Goal: Find specific page/section: Find specific page/section

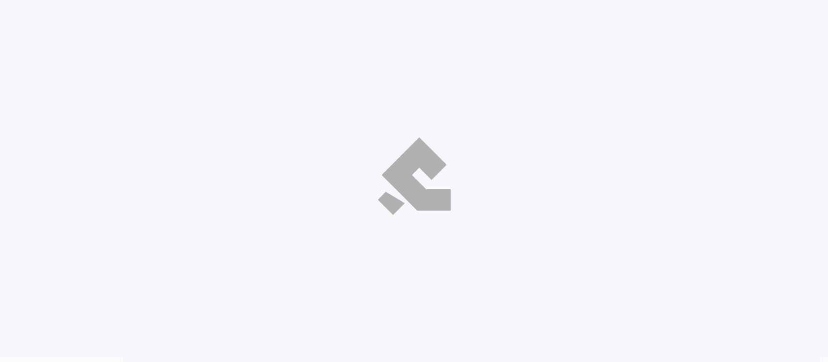
select select "ar"
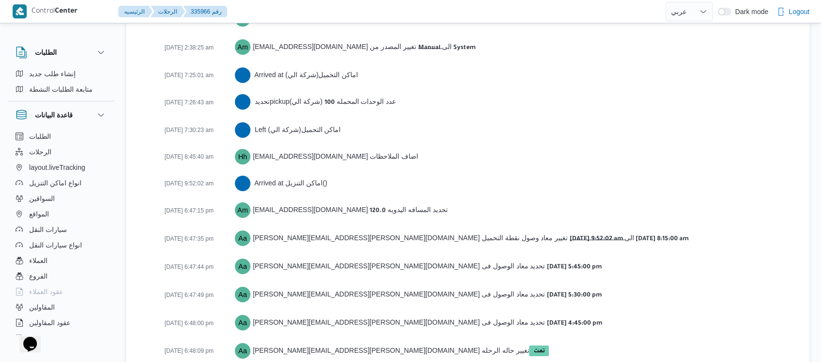
scroll to position [1606, 0]
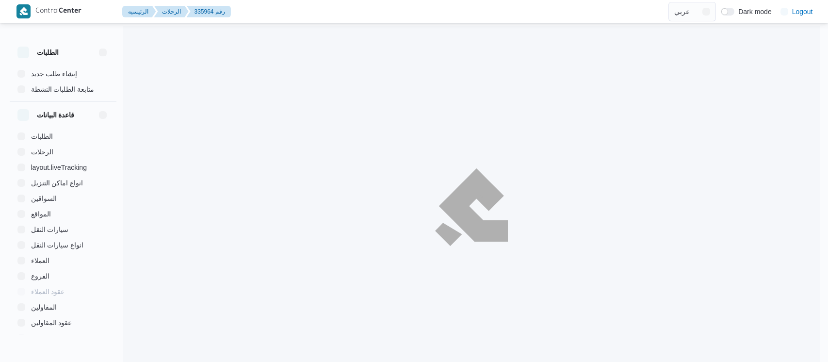
select select "ar"
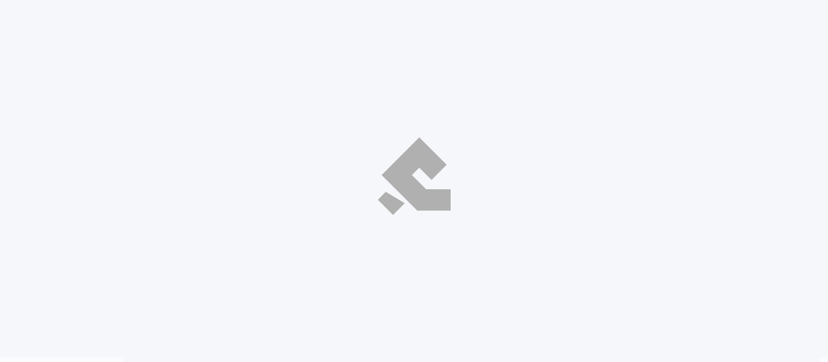
select select "ar"
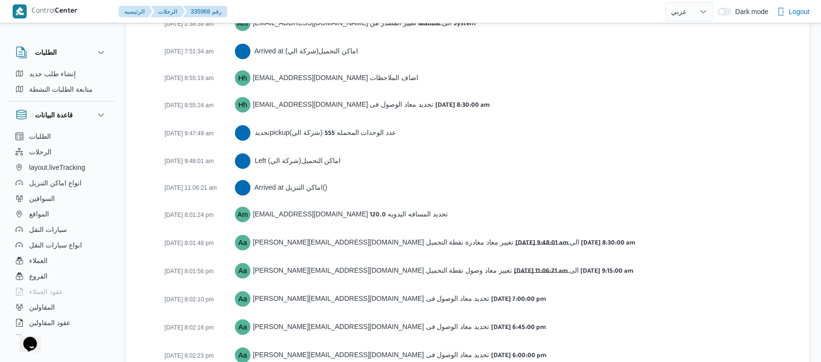
scroll to position [1676, 0]
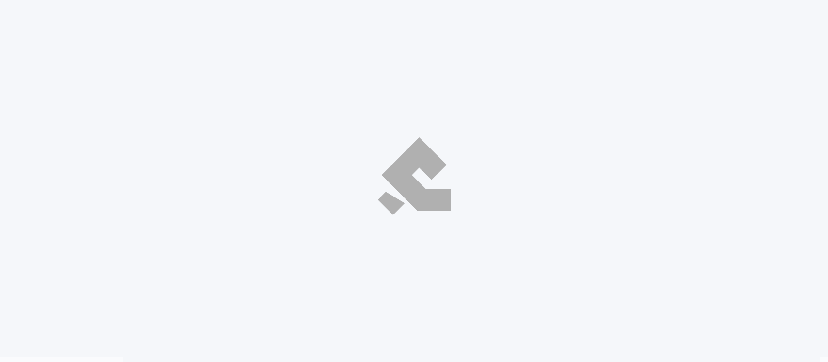
select select "ar"
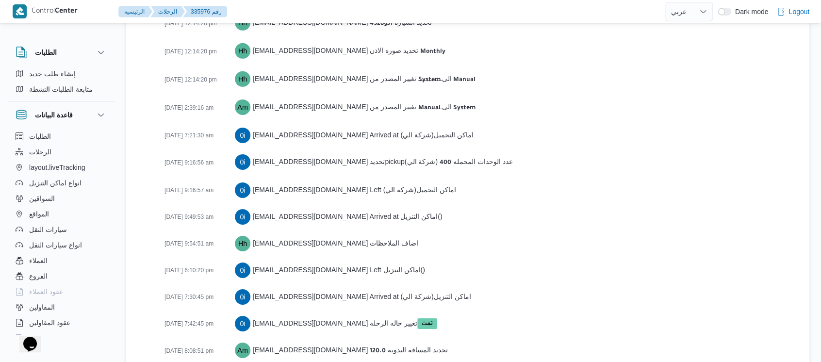
scroll to position [1552, 0]
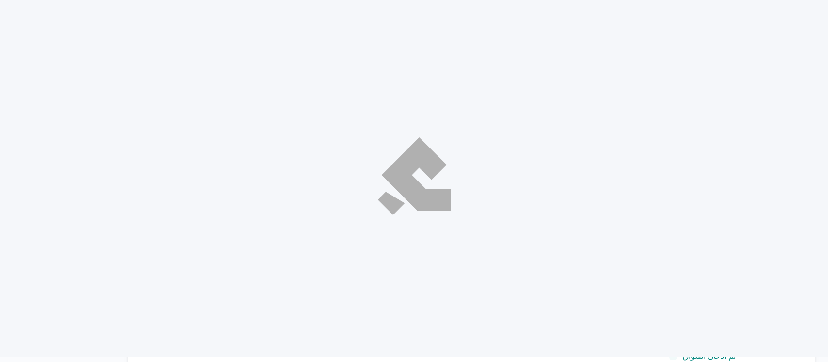
select select "ar"
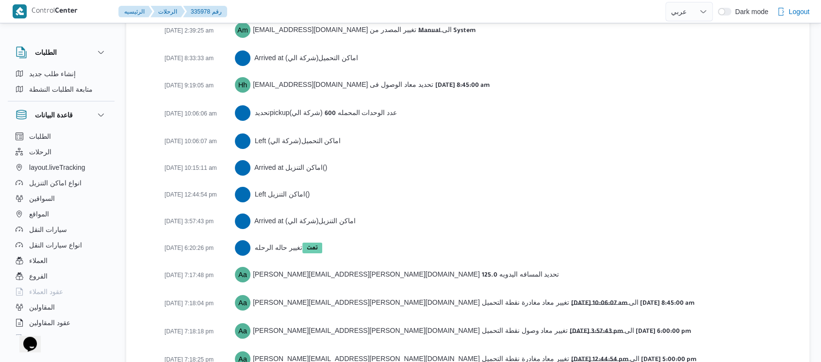
scroll to position [1633, 0]
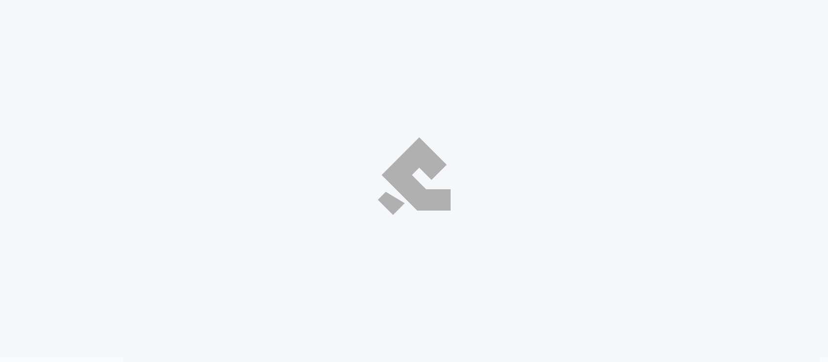
select select "ar"
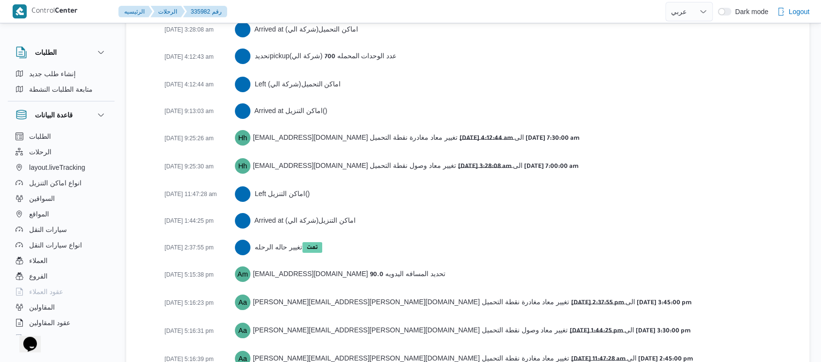
scroll to position [1688, 0]
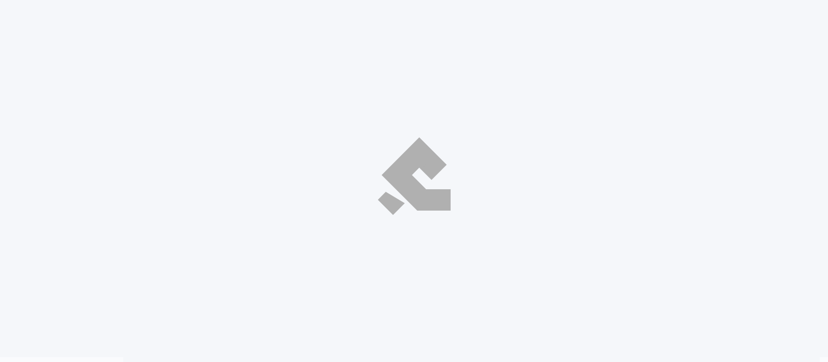
select select "ar"
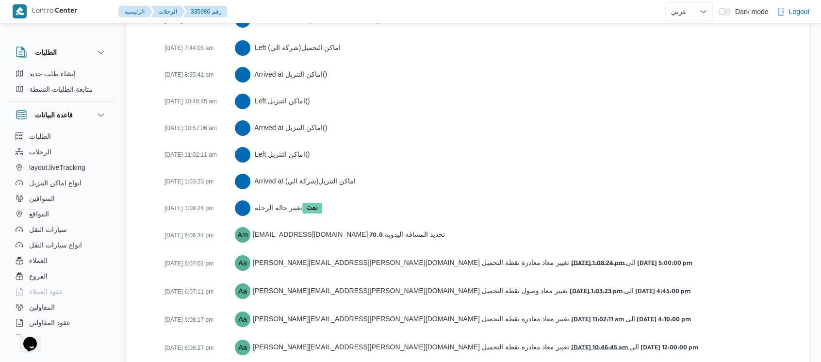
scroll to position [1740, 0]
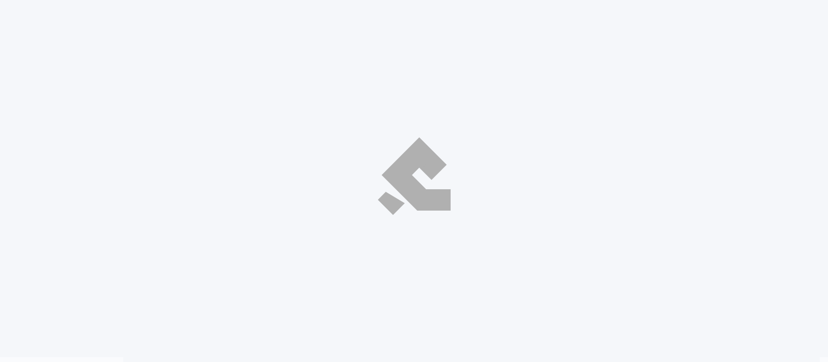
select select "ar"
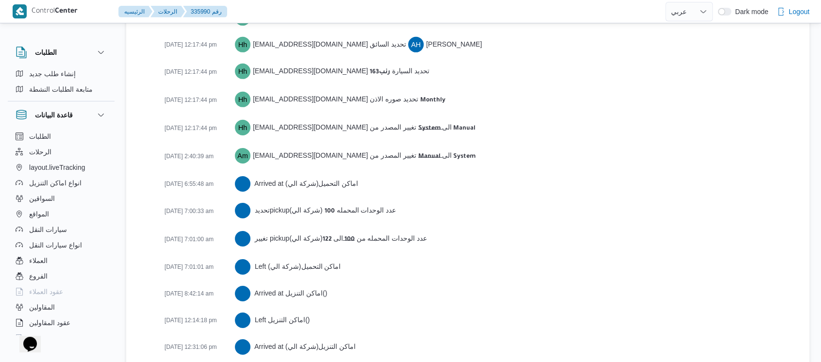
scroll to position [1676, 0]
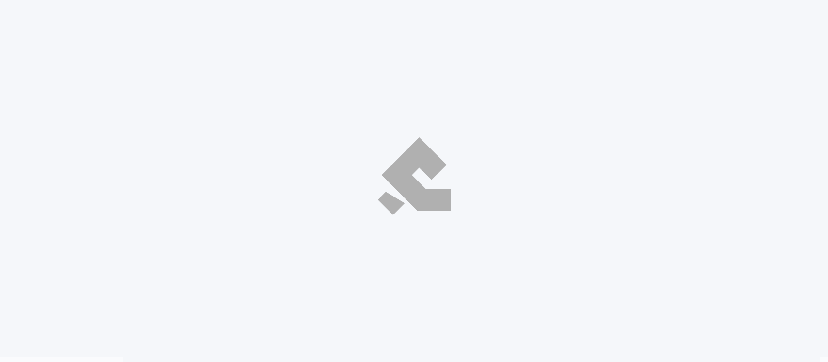
select select "ar"
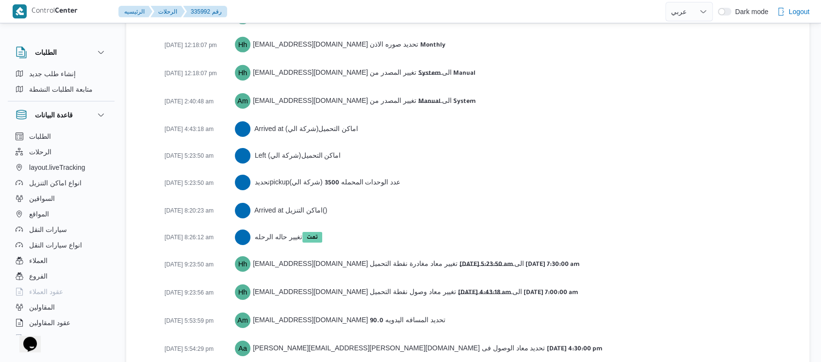
scroll to position [1622, 0]
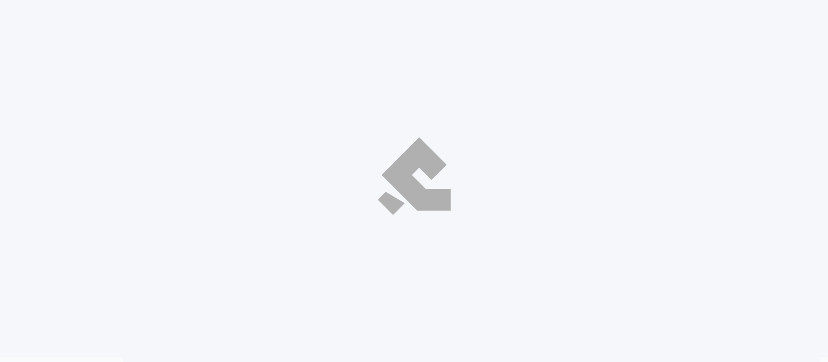
select select "ar"
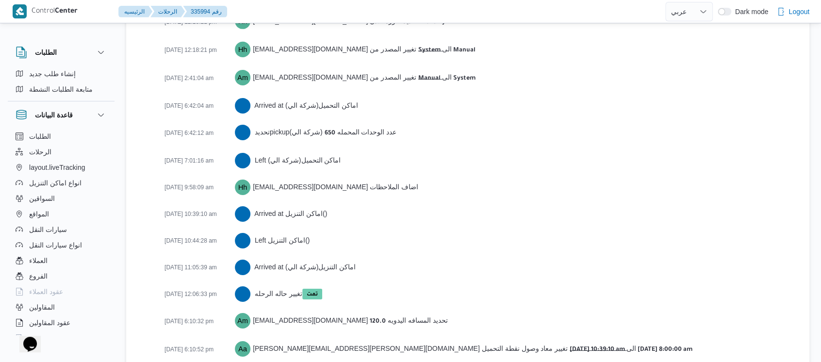
scroll to position [1616, 0]
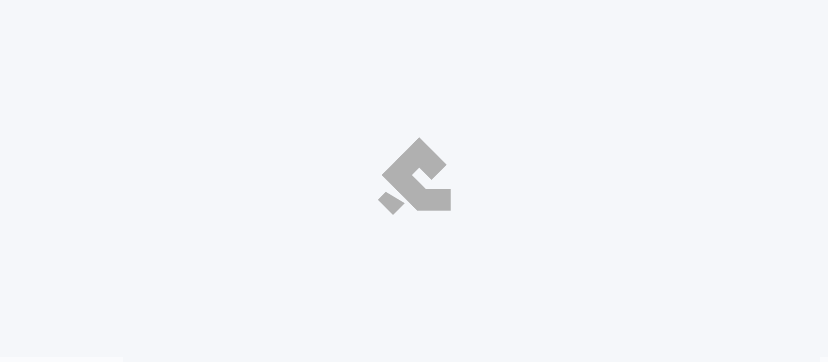
select select "ar"
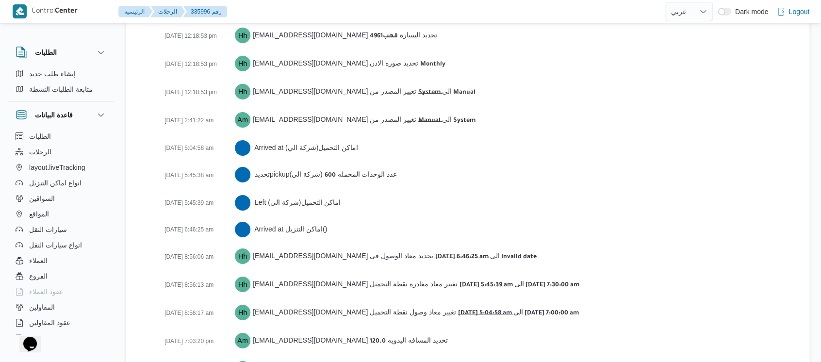
scroll to position [1547, 0]
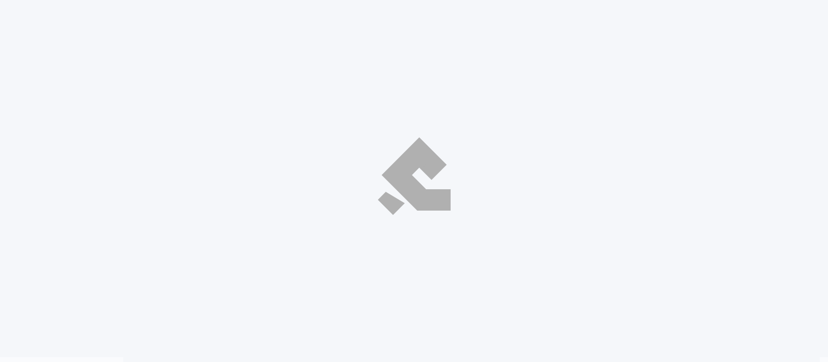
select select "ar"
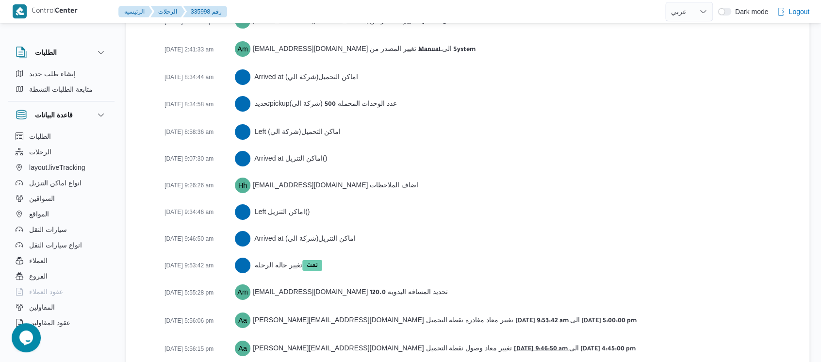
scroll to position [1633, 0]
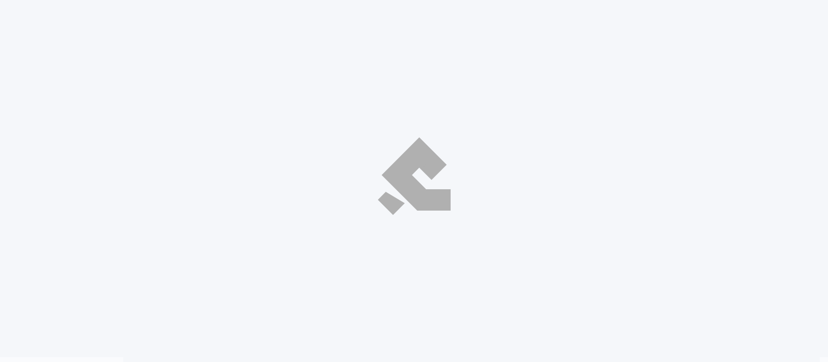
select select "ar"
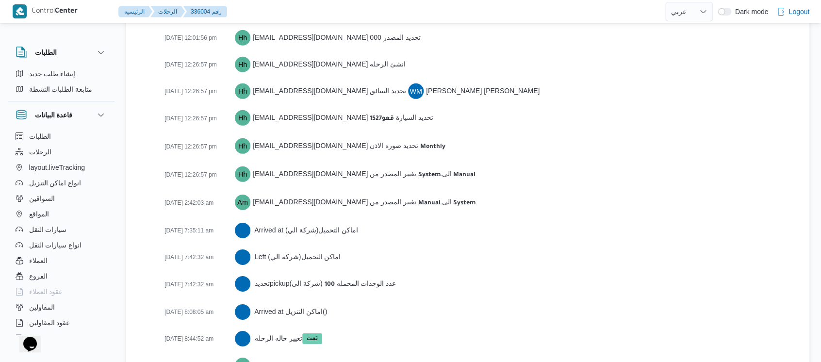
scroll to position [1542, 0]
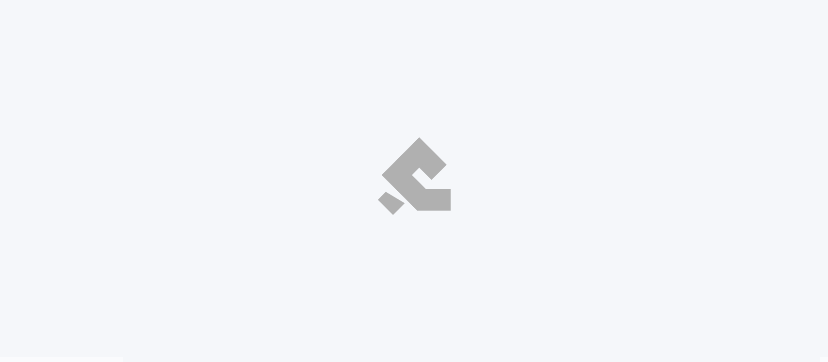
select select "ar"
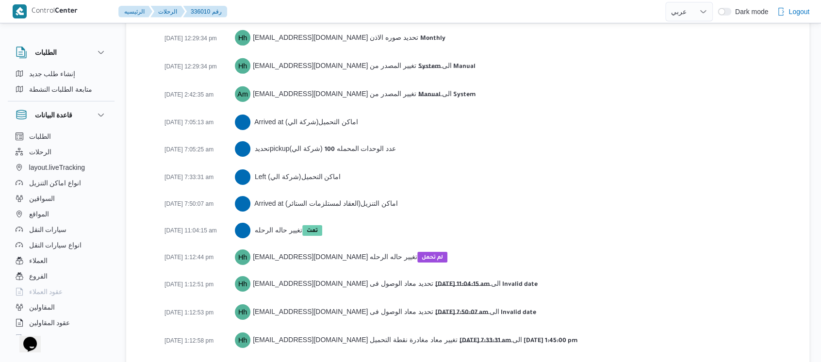
scroll to position [1542, 0]
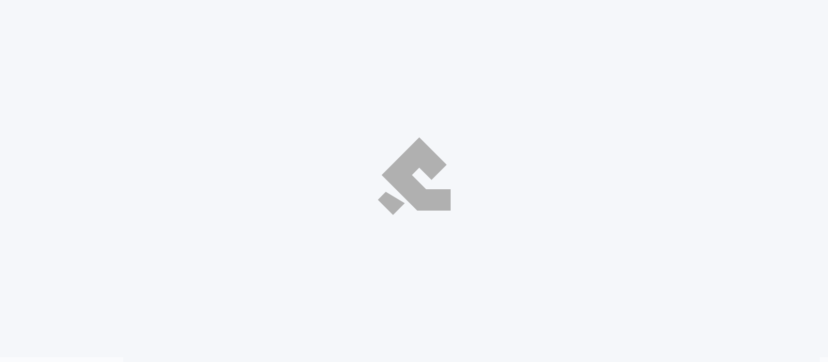
select select "ar"
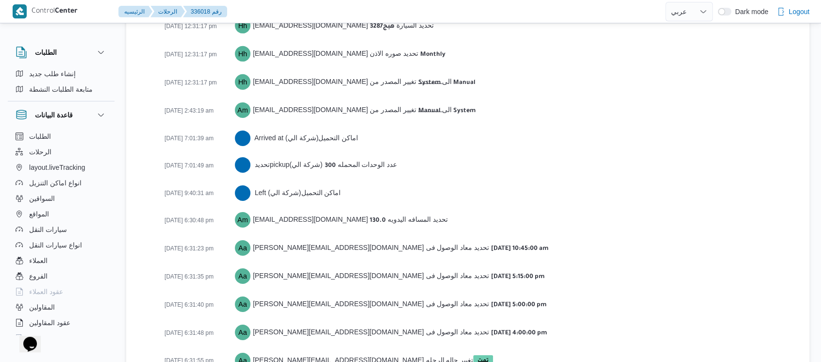
scroll to position [1568, 0]
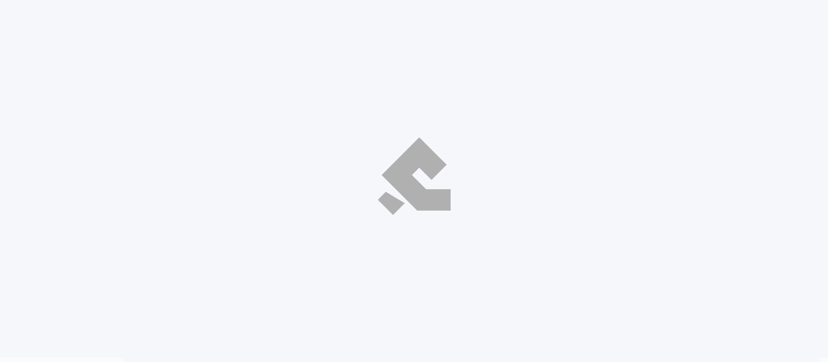
select select "ar"
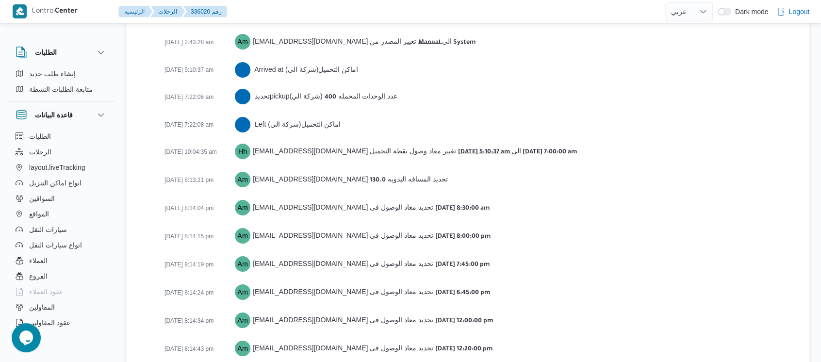
scroll to position [1610, 0]
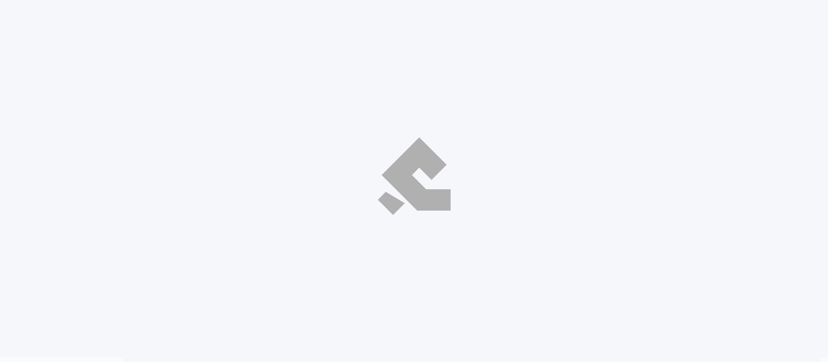
select select "ar"
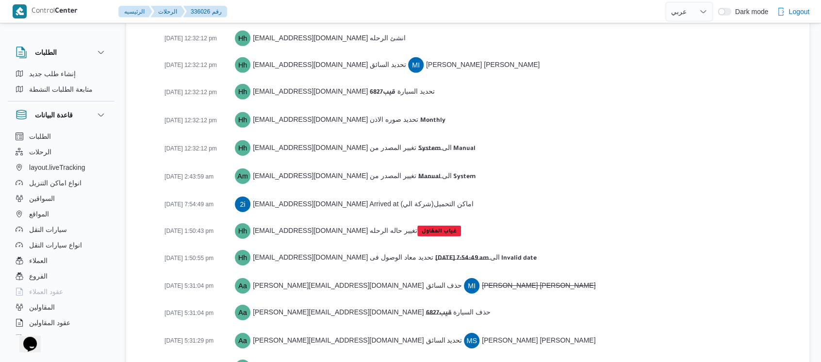
scroll to position [1586, 0]
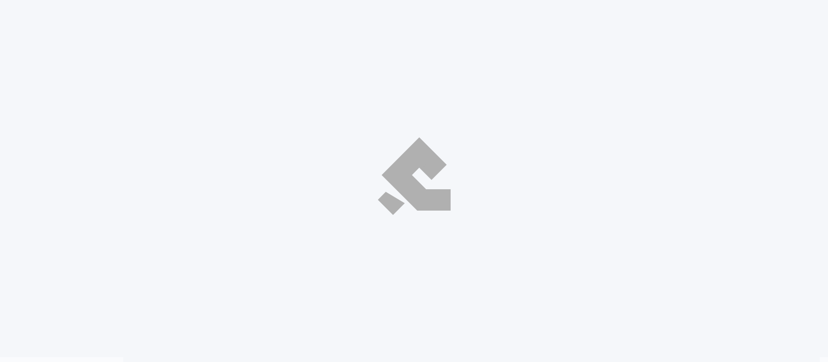
select select "ar"
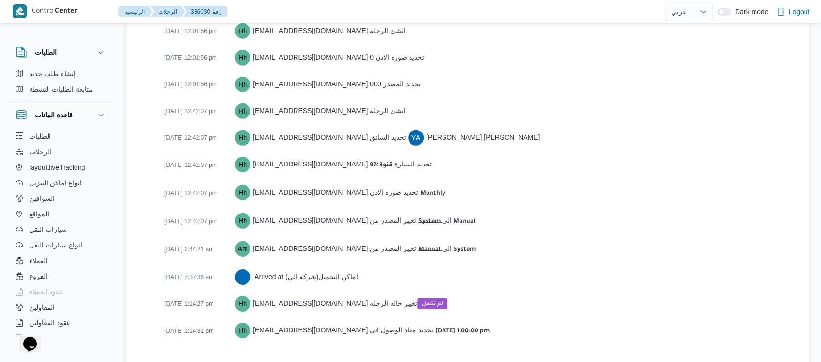
scroll to position [1380, 0]
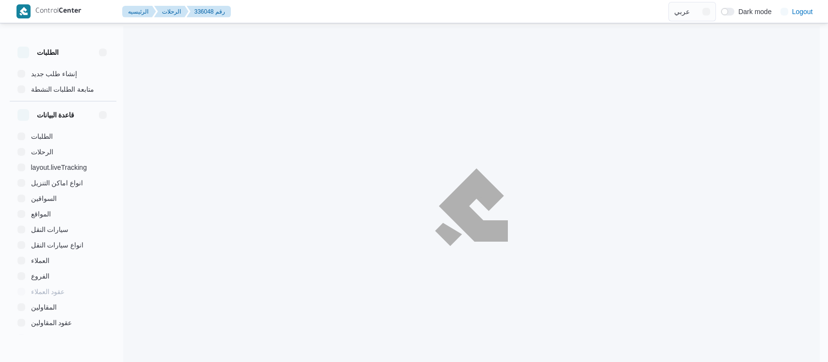
select select "ar"
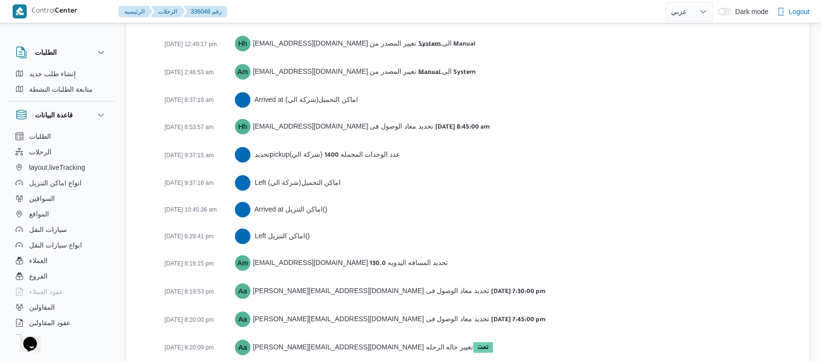
scroll to position [1579, 0]
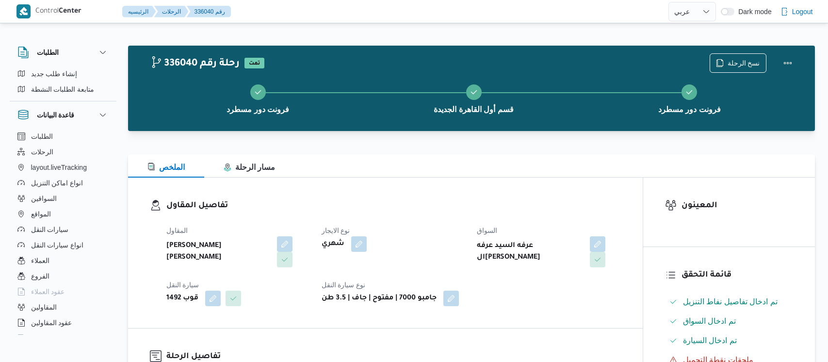
select select "ar"
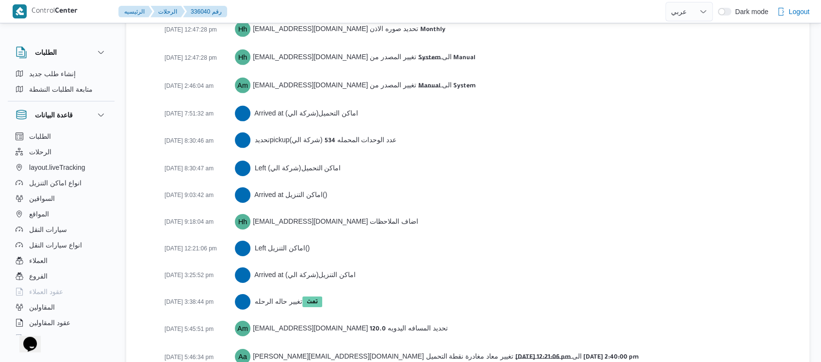
scroll to position [1498, 0]
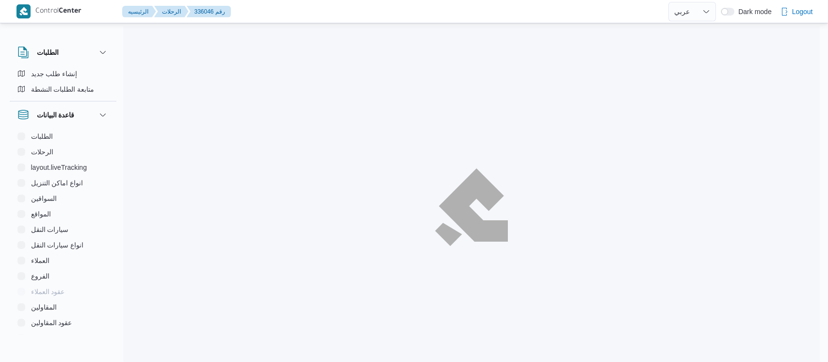
select select "ar"
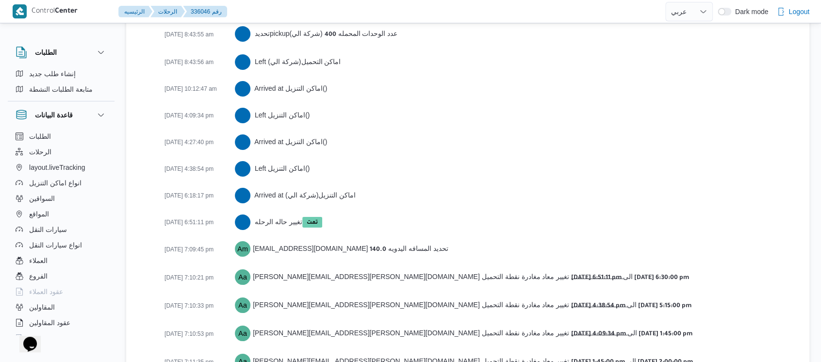
scroll to position [1740, 0]
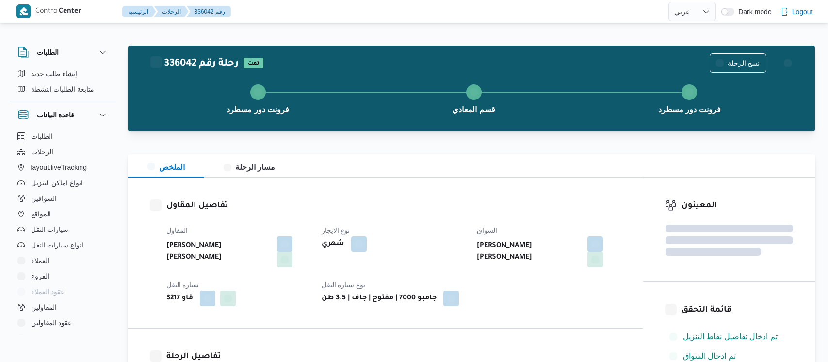
select select "ar"
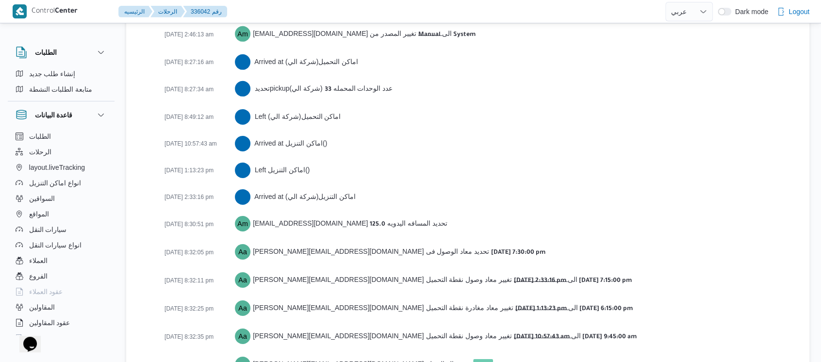
scroll to position [1552, 0]
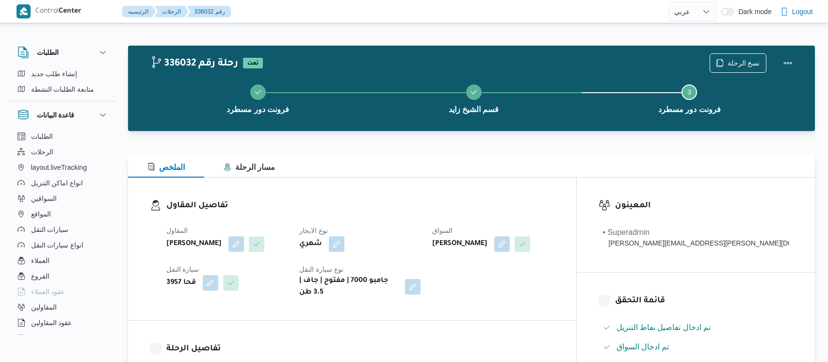
select select "ar"
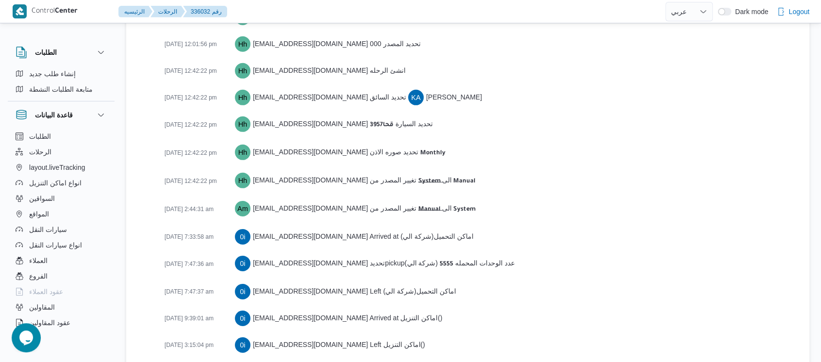
scroll to position [1606, 0]
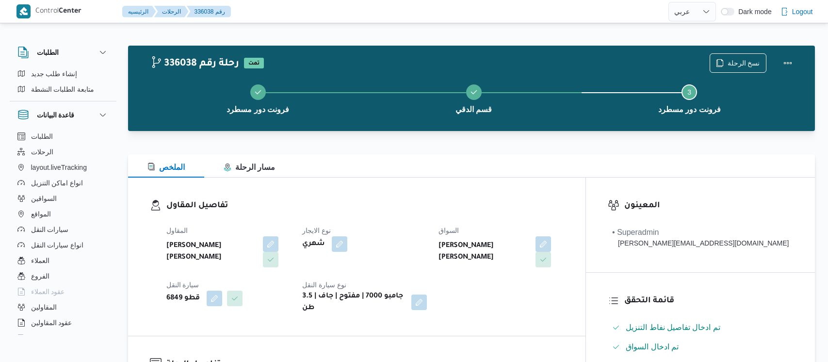
select select "ar"
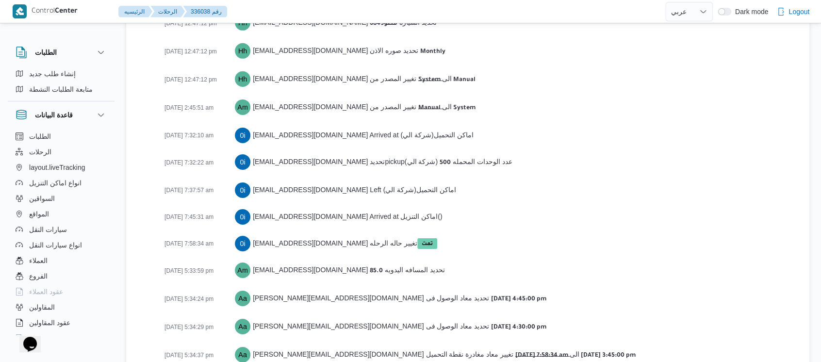
scroll to position [1580, 0]
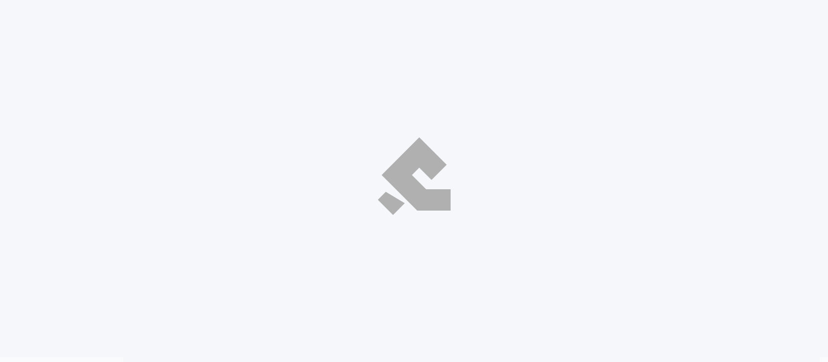
select select "ar"
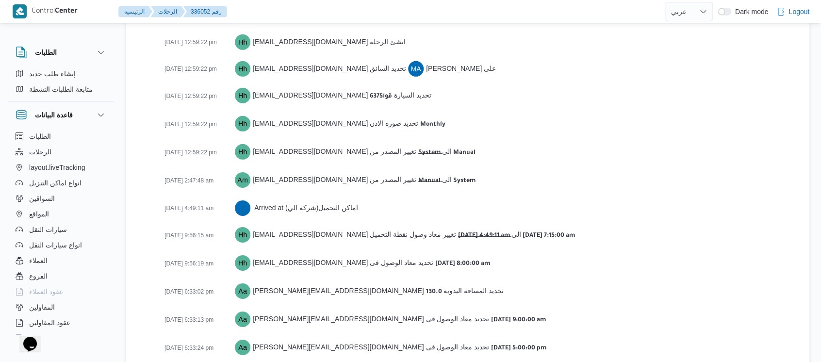
scroll to position [1568, 0]
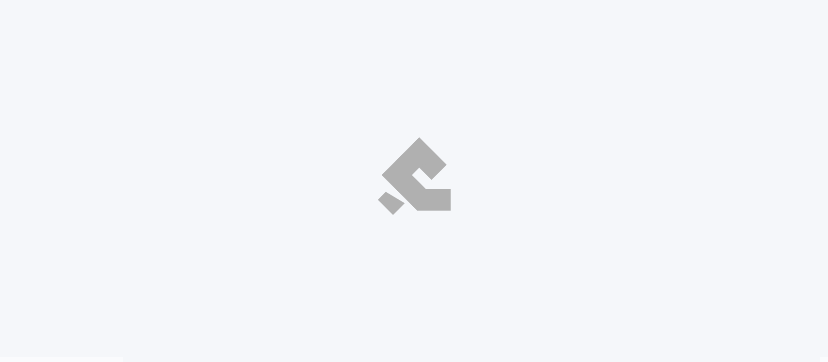
select select "ar"
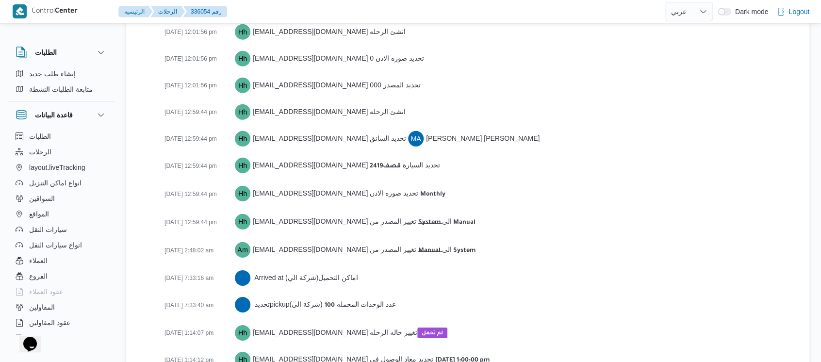
scroll to position [1407, 0]
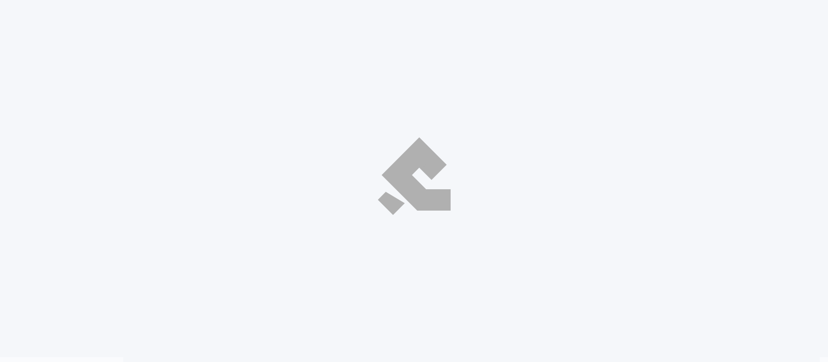
select select "ar"
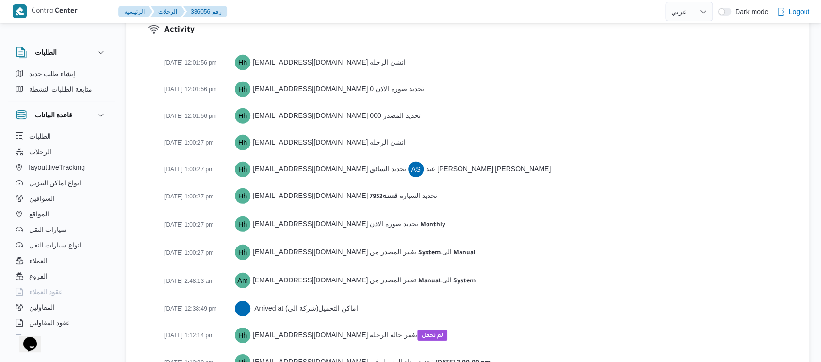
scroll to position [1407, 0]
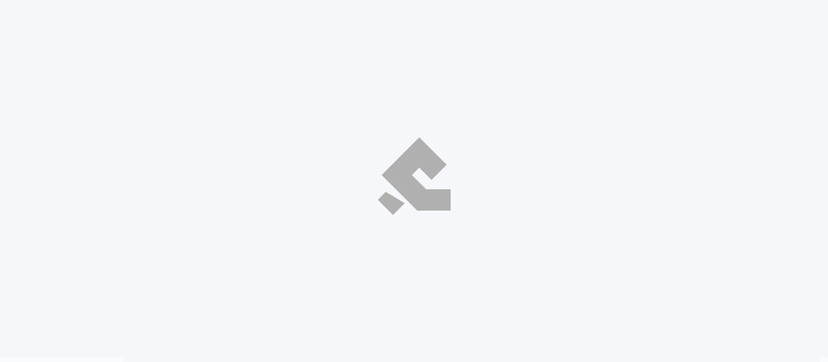
select select "ar"
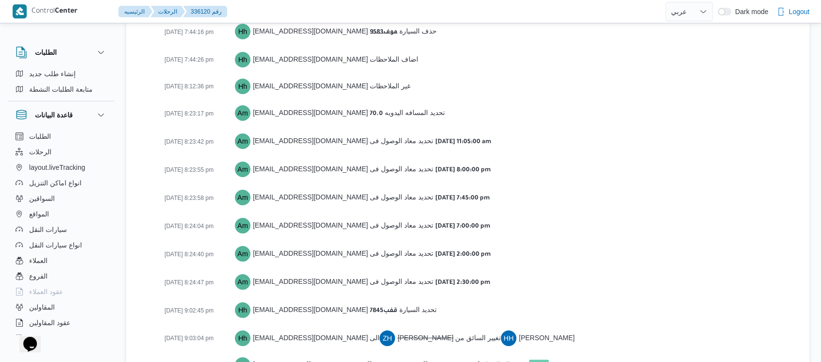
scroll to position [1589, 0]
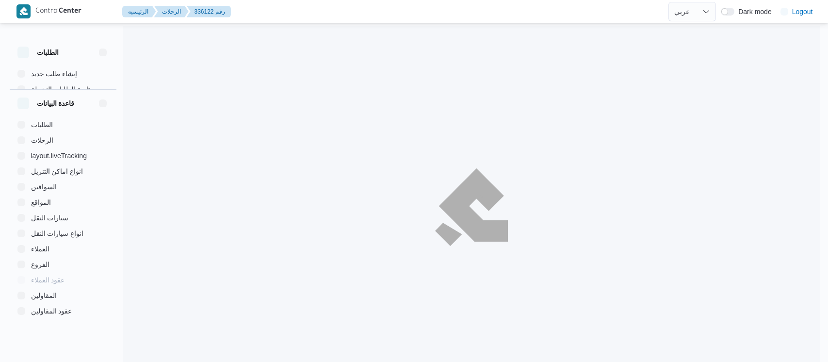
select select "ar"
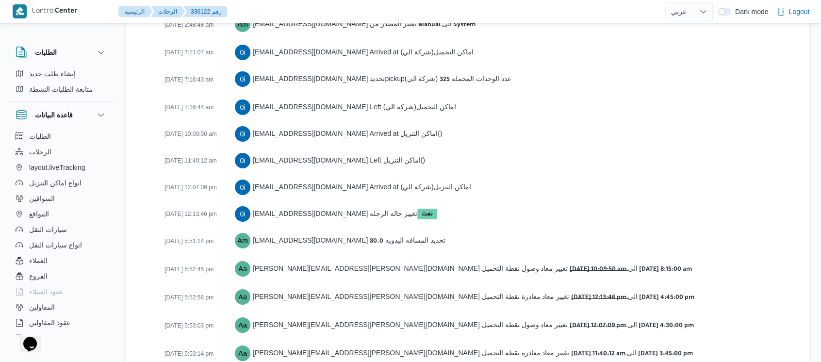
scroll to position [1649, 0]
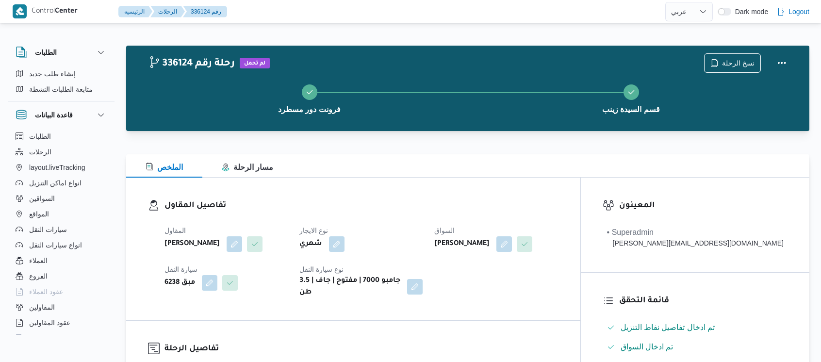
select select "ar"
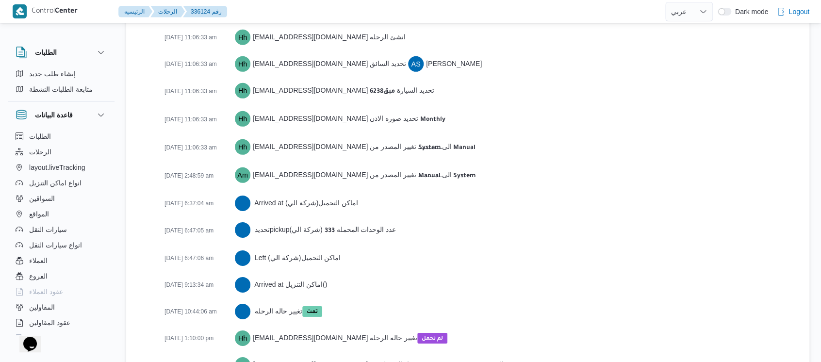
scroll to position [1542, 0]
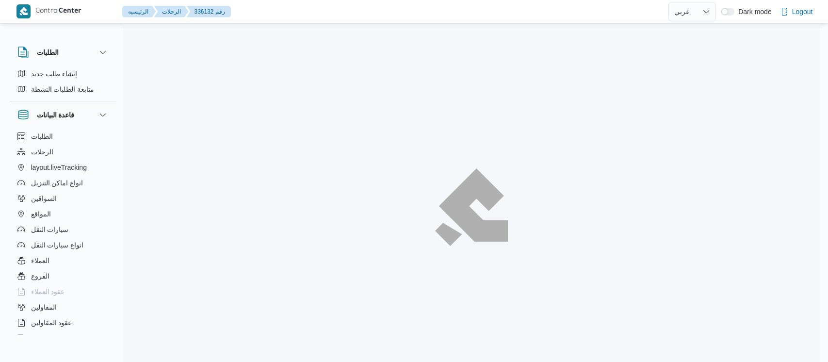
select select "ar"
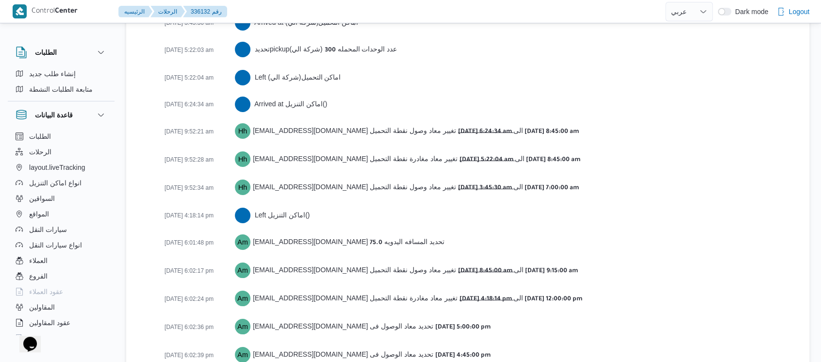
scroll to position [1755, 0]
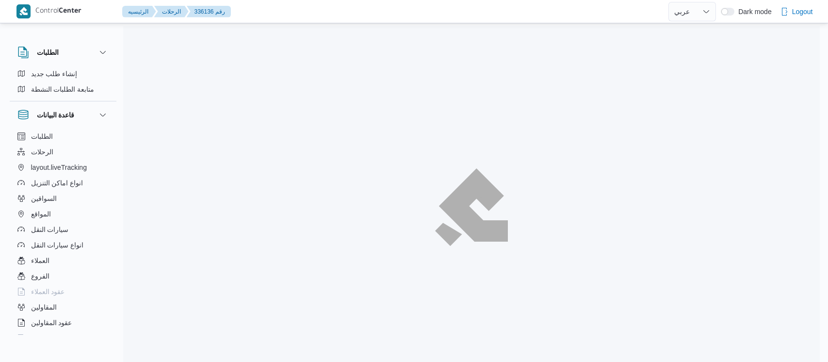
select select "ar"
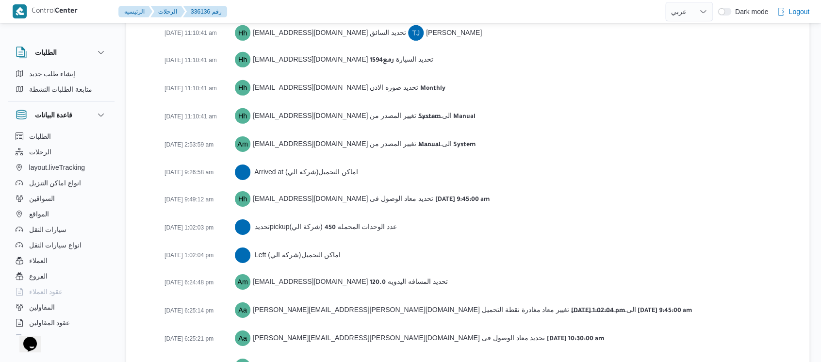
scroll to position [1622, 0]
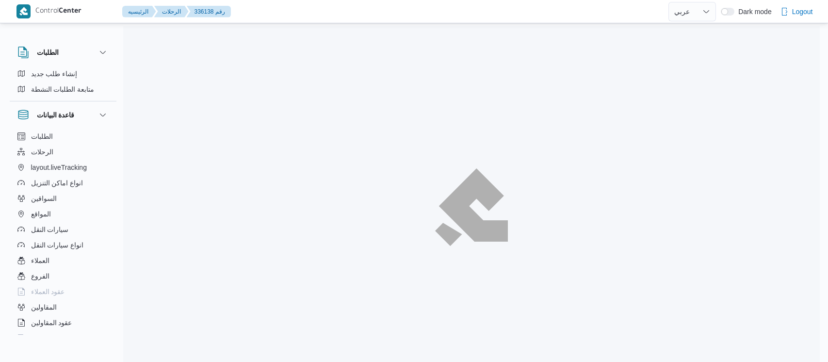
select select "ar"
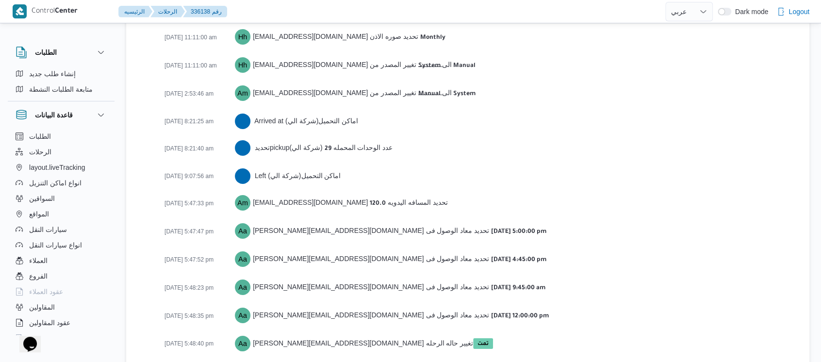
scroll to position [1619, 0]
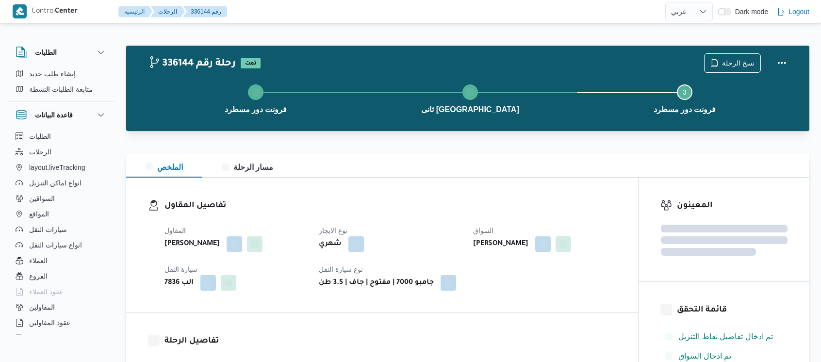
select select "ar"
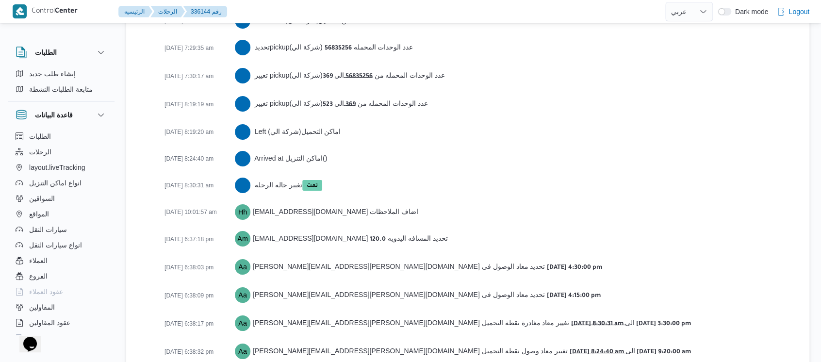
scroll to position [1703, 0]
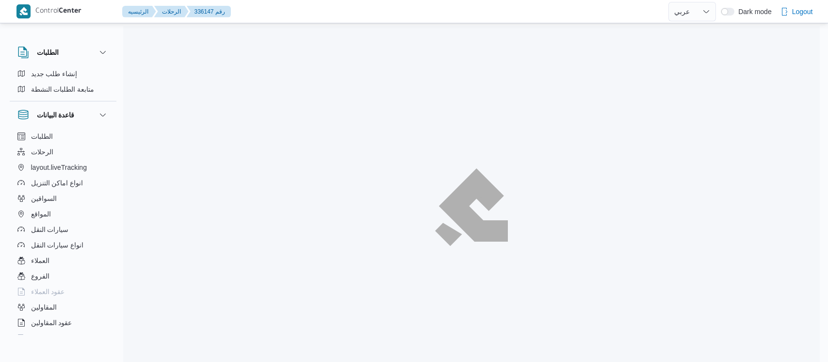
select select "ar"
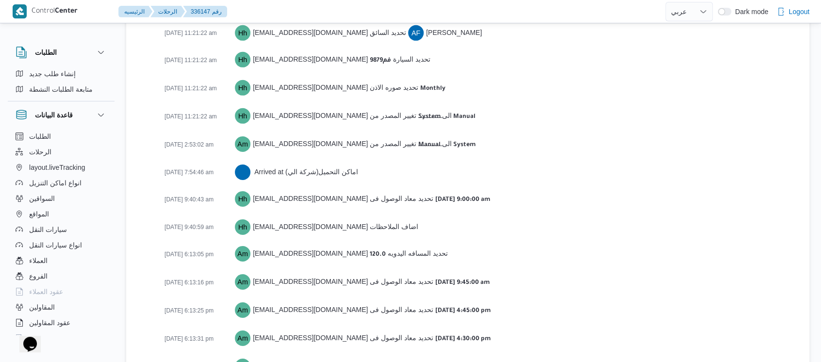
scroll to position [1568, 0]
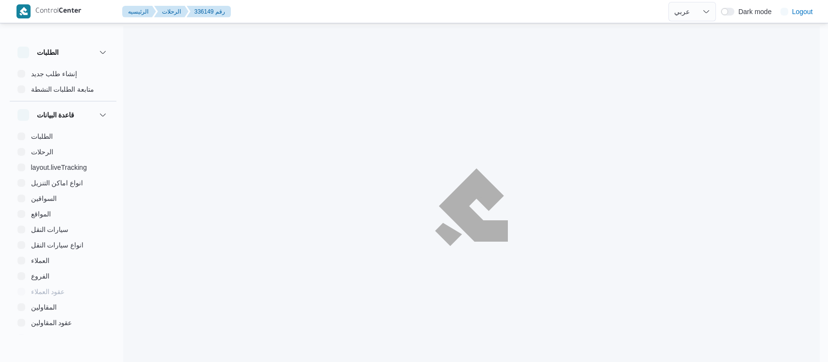
select select "ar"
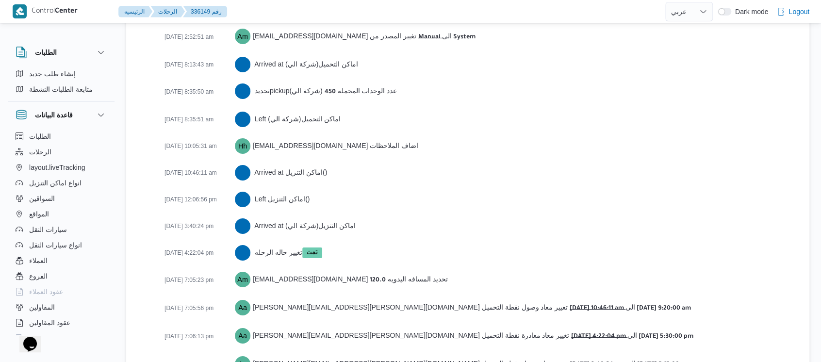
scroll to position [1676, 0]
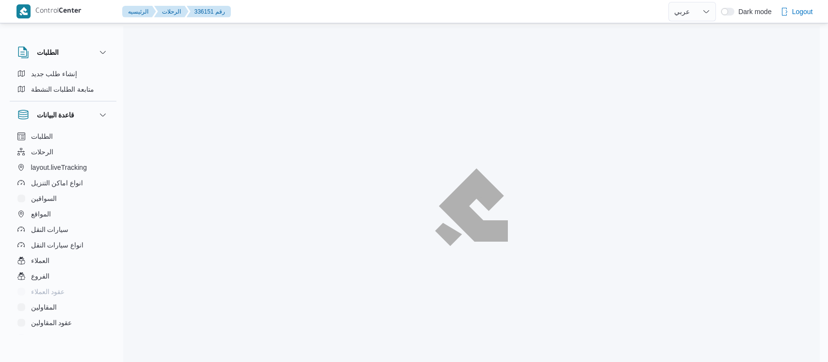
select select "ar"
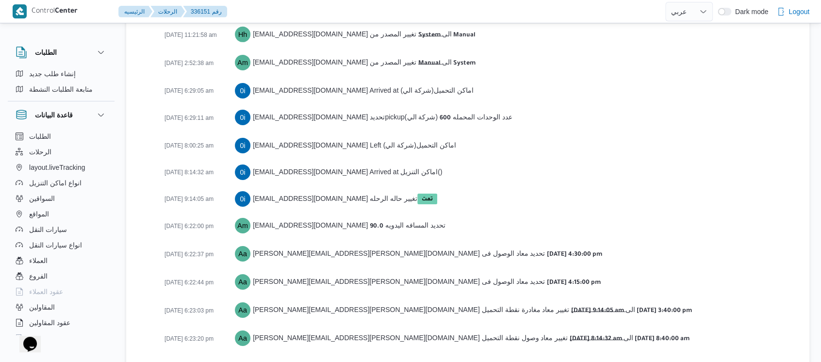
scroll to position [1595, 0]
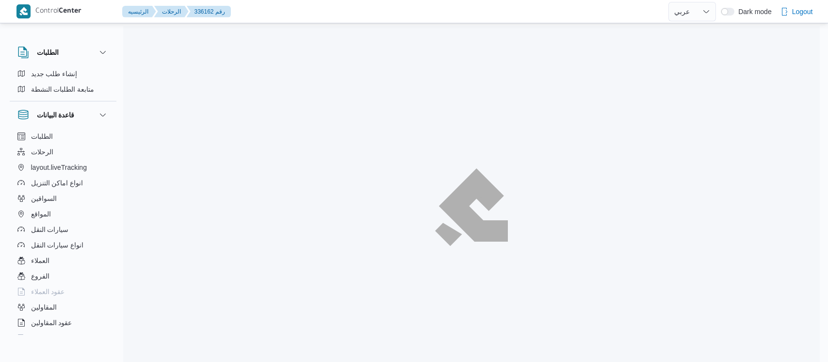
select select "ar"
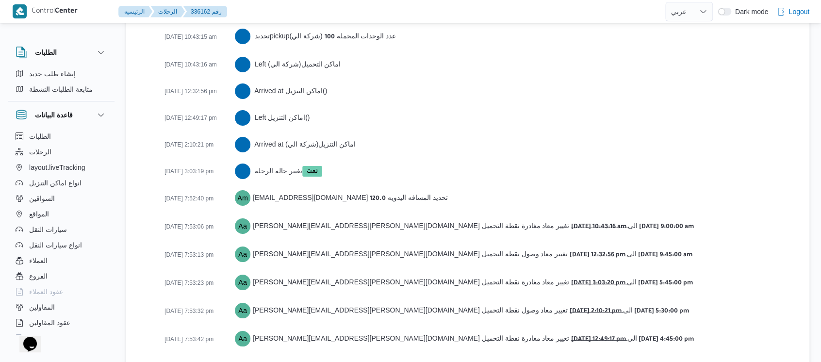
scroll to position [1715, 0]
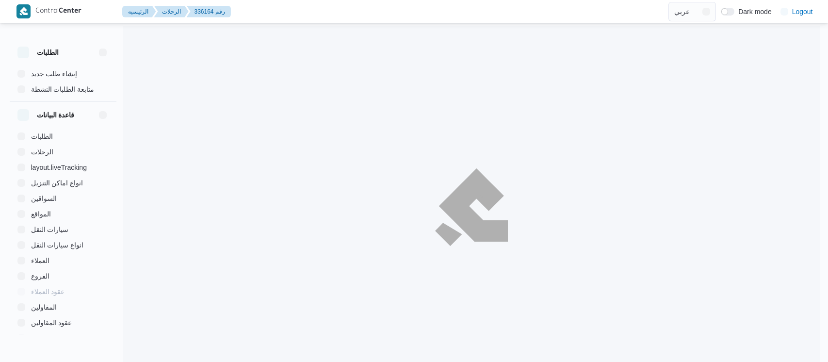
select select "ar"
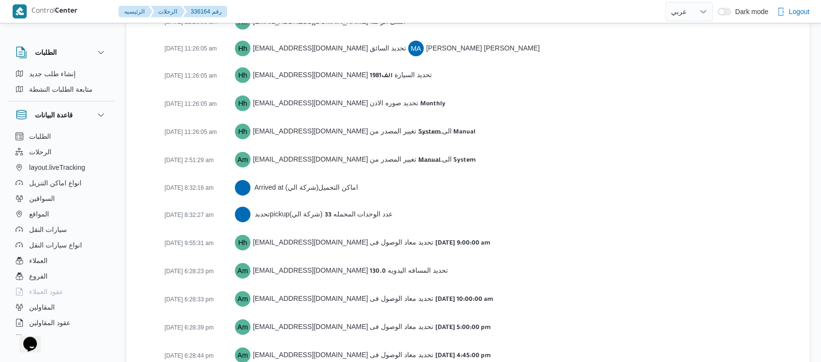
scroll to position [1568, 0]
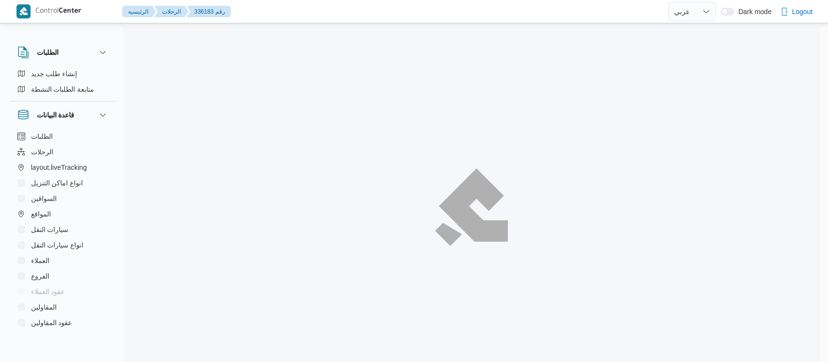
select select "ar"
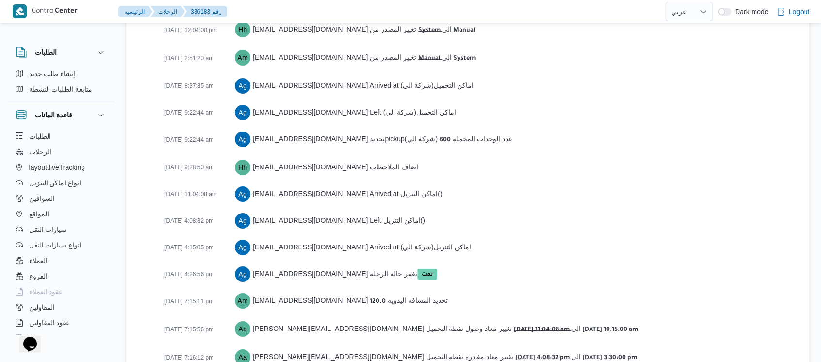
scroll to position [1622, 0]
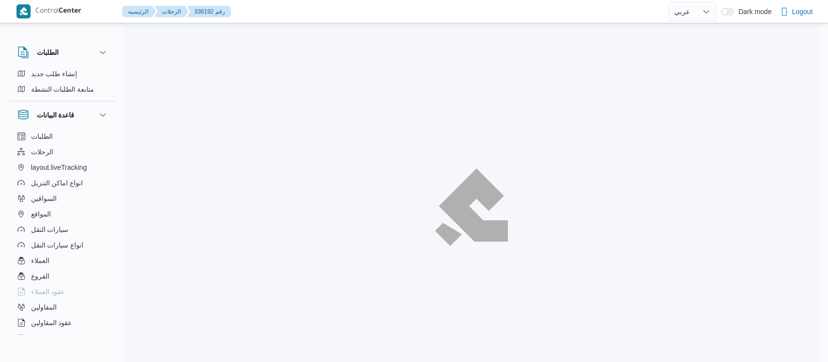
select select "ar"
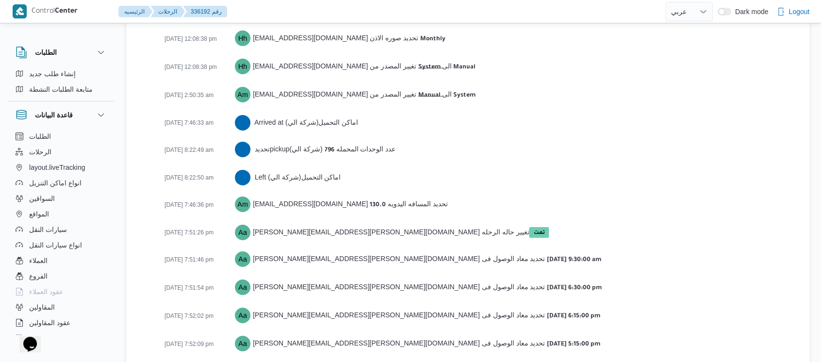
scroll to position [1552, 0]
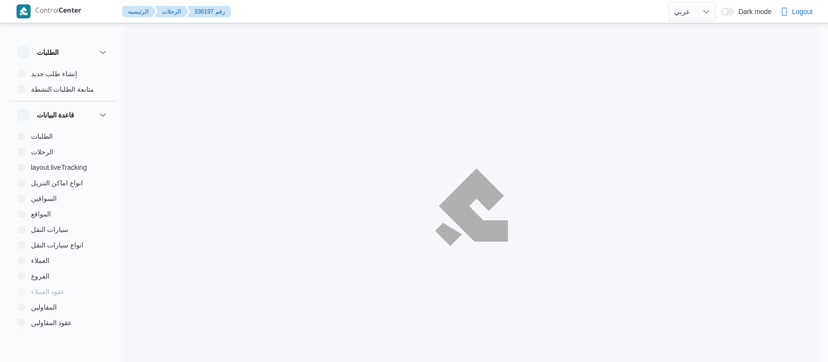
select select "ar"
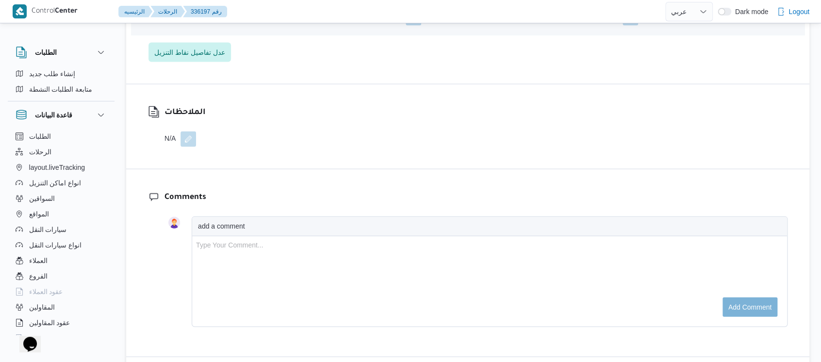
scroll to position [1364, 0]
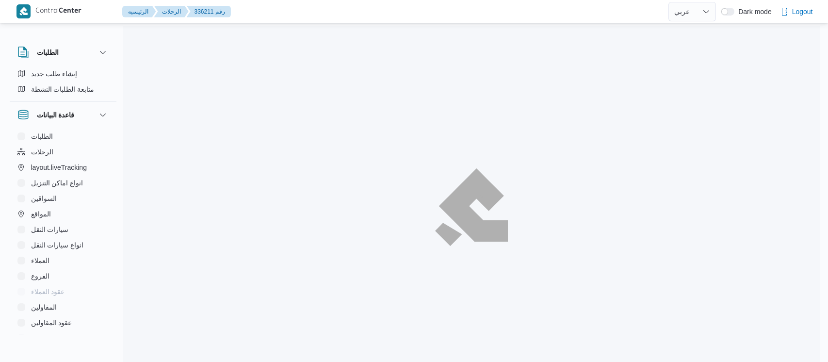
select select "ar"
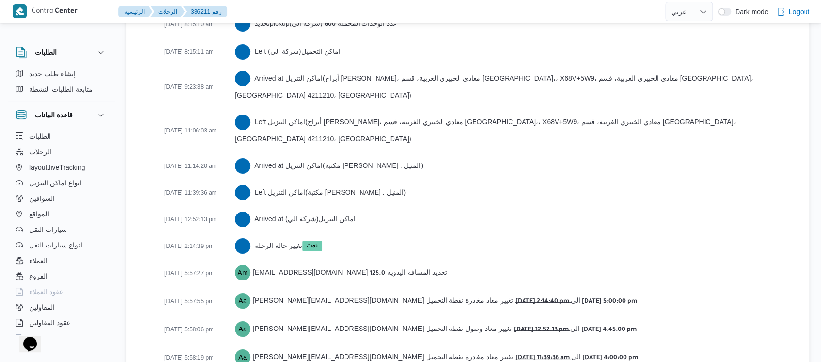
scroll to position [1740, 0]
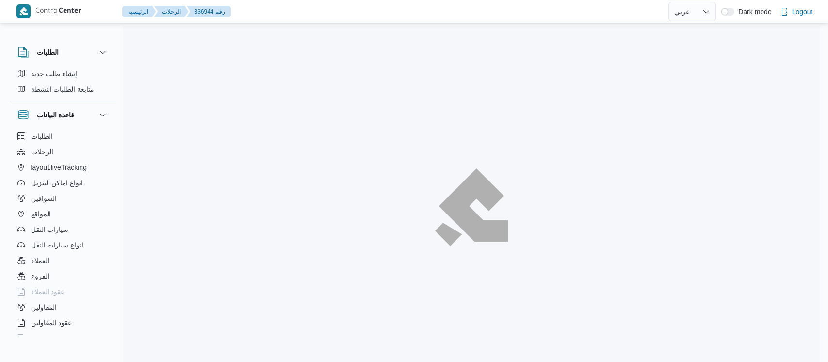
select select "ar"
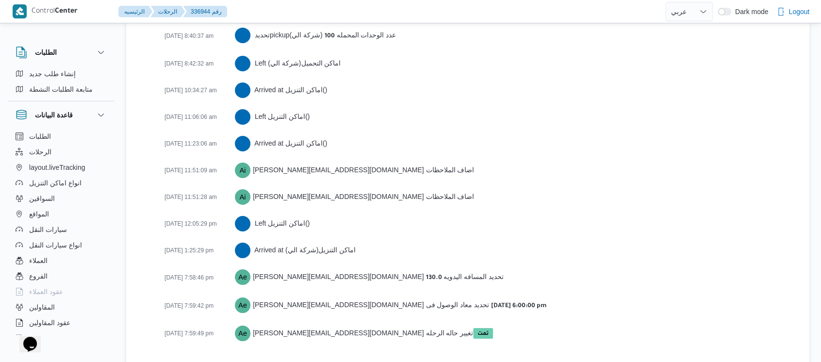
scroll to position [1686, 0]
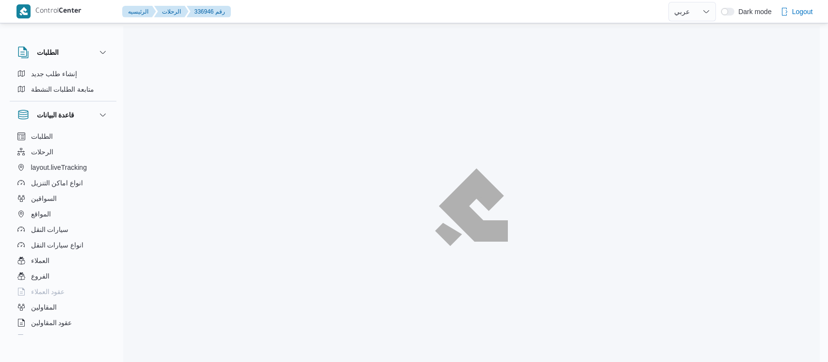
select select "ar"
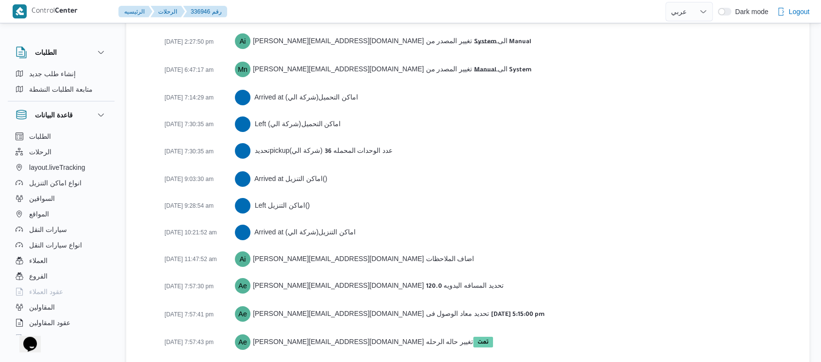
scroll to position [1579, 0]
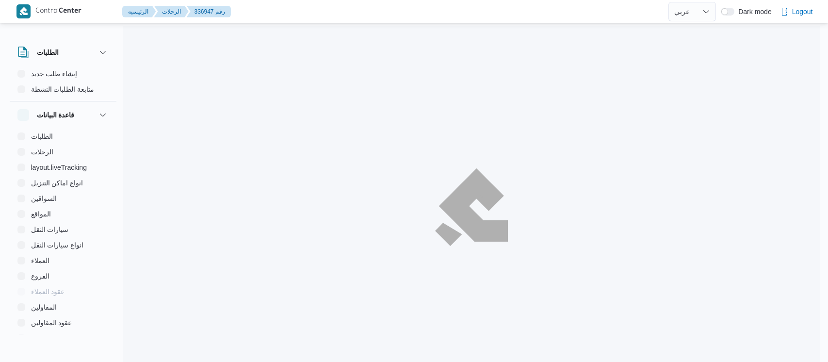
select select "ar"
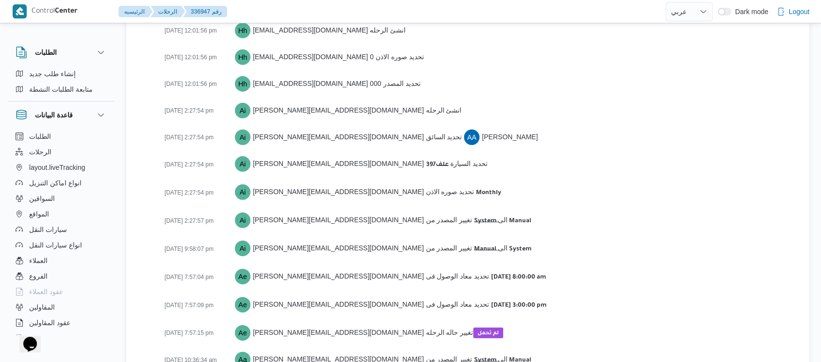
scroll to position [1417, 0]
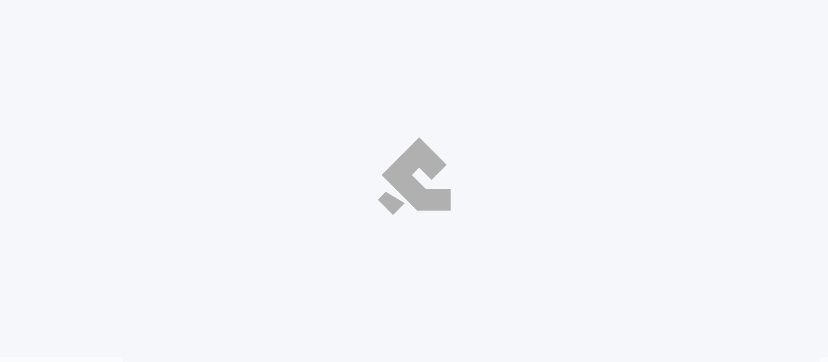
select select "ar"
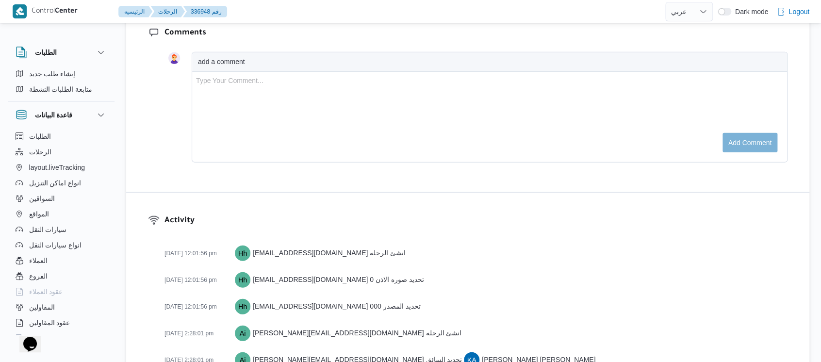
scroll to position [1579, 0]
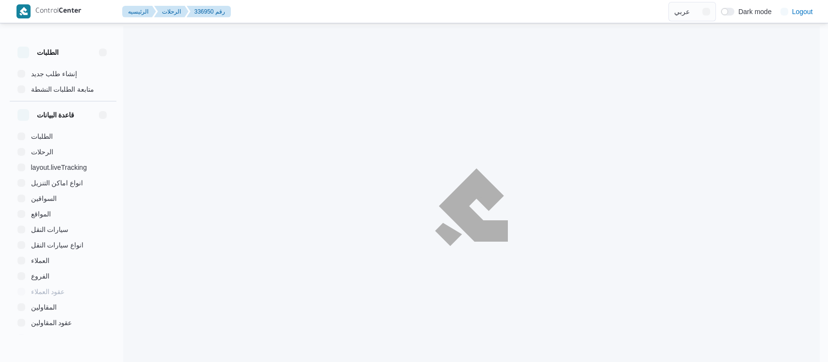
select select "ar"
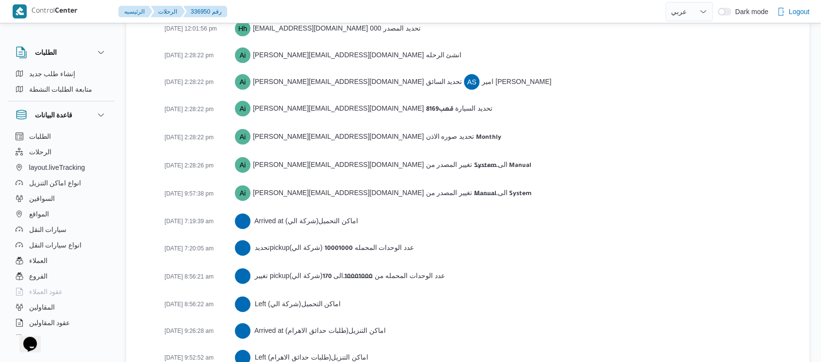
scroll to position [1595, 0]
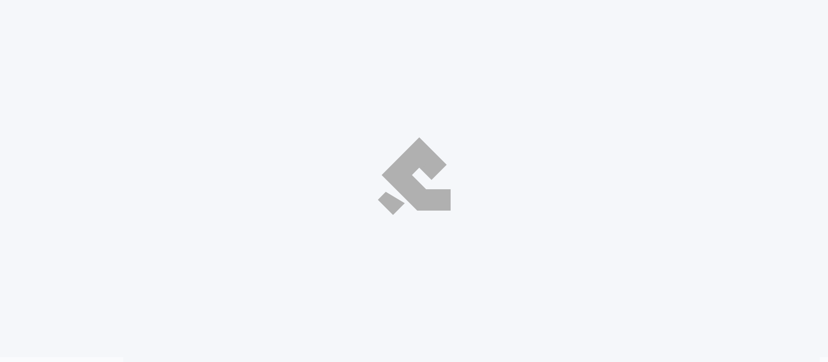
select select "ar"
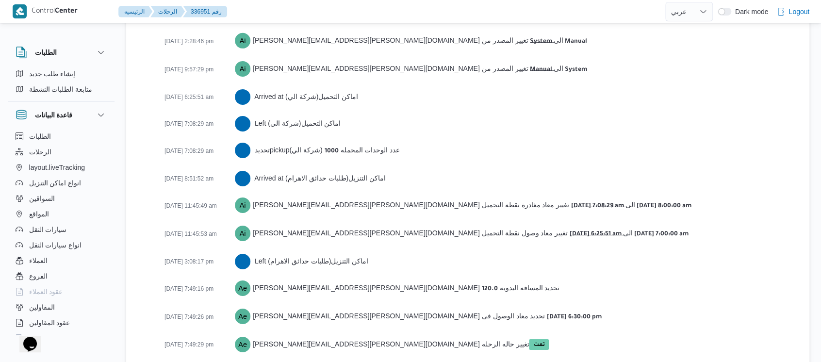
scroll to position [1595, 0]
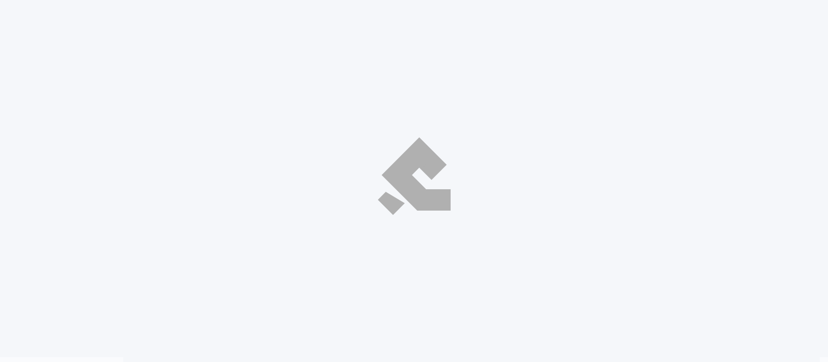
select select "ar"
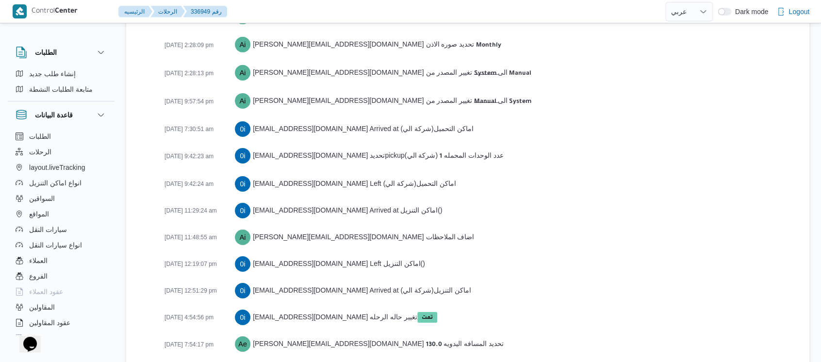
scroll to position [1568, 0]
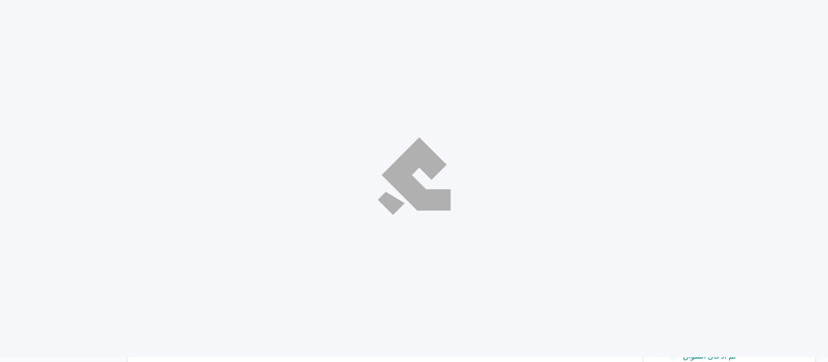
select select "ar"
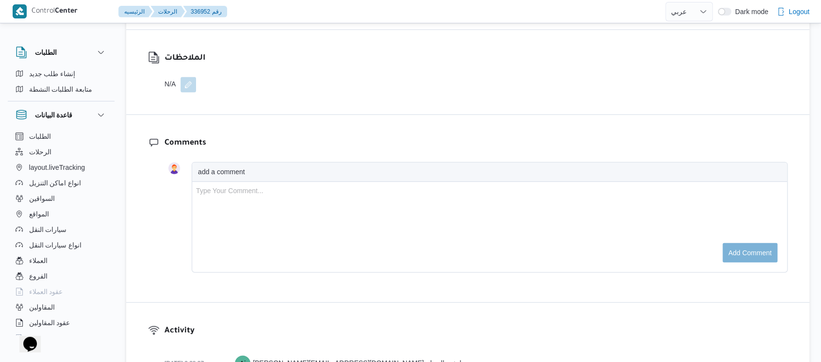
scroll to position [1390, 0]
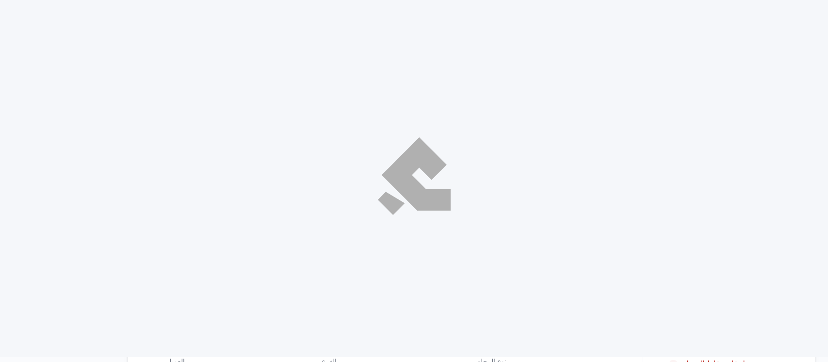
select select "ar"
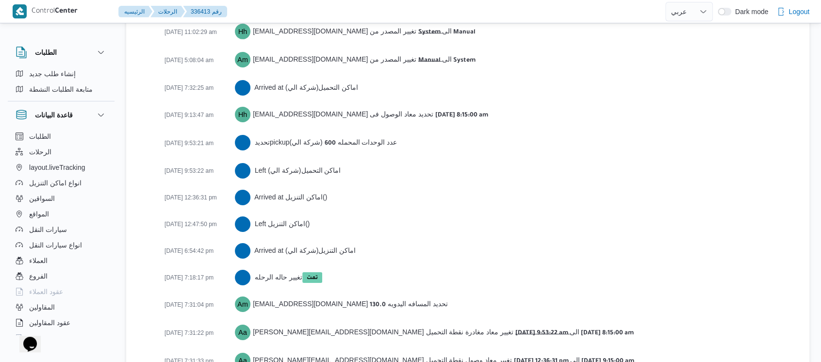
scroll to position [1633, 0]
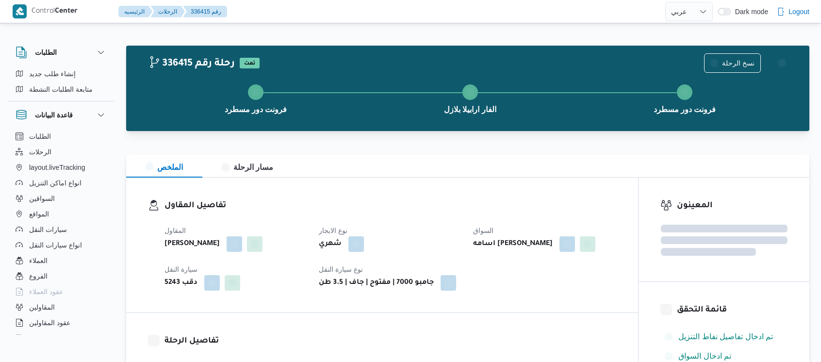
select select "ar"
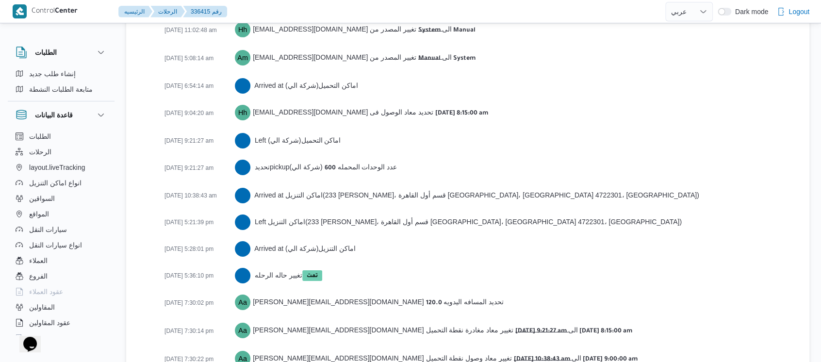
scroll to position [1633, 0]
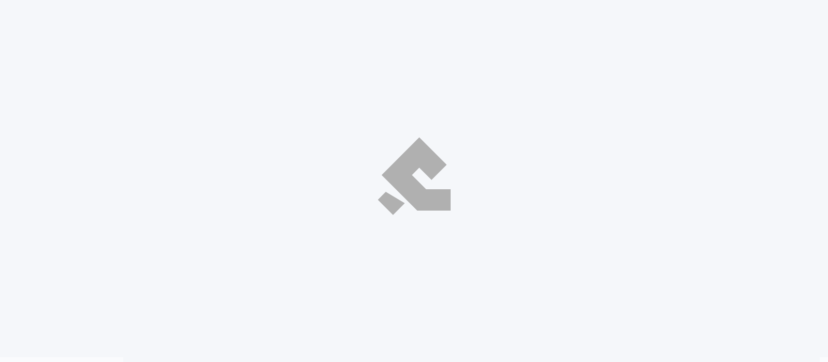
select select "ar"
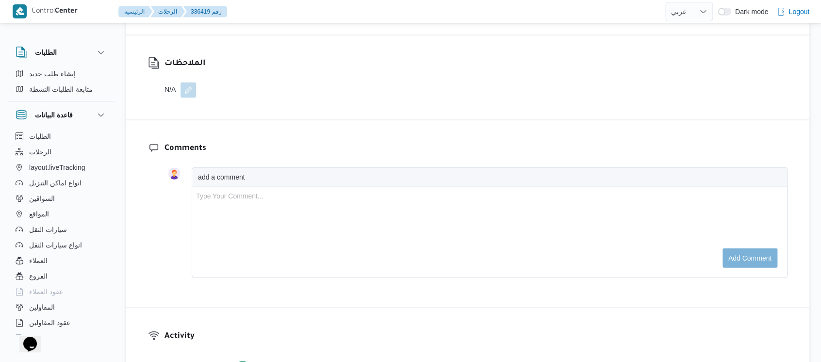
scroll to position [1488, 0]
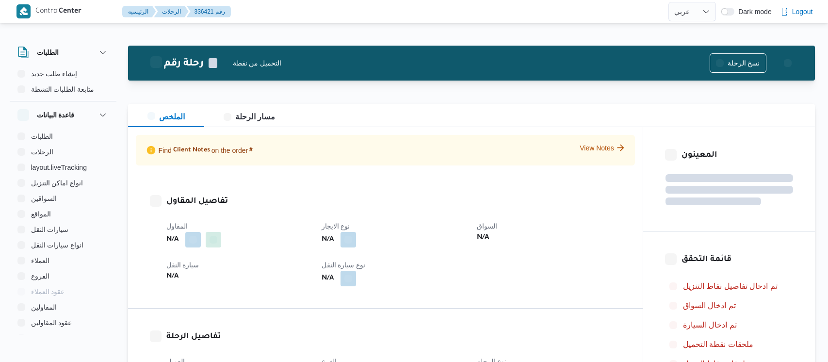
select select "ar"
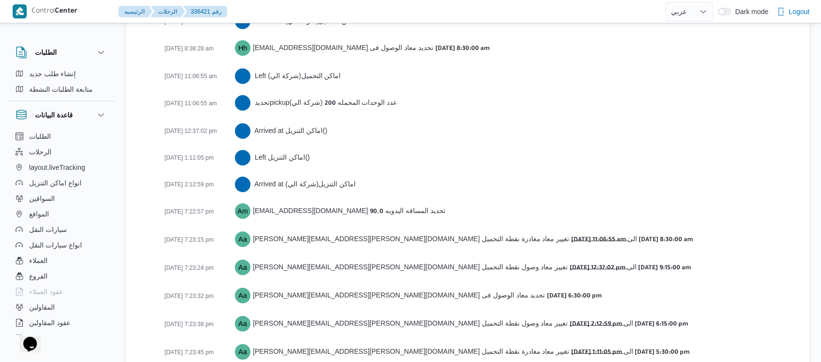
scroll to position [1715, 0]
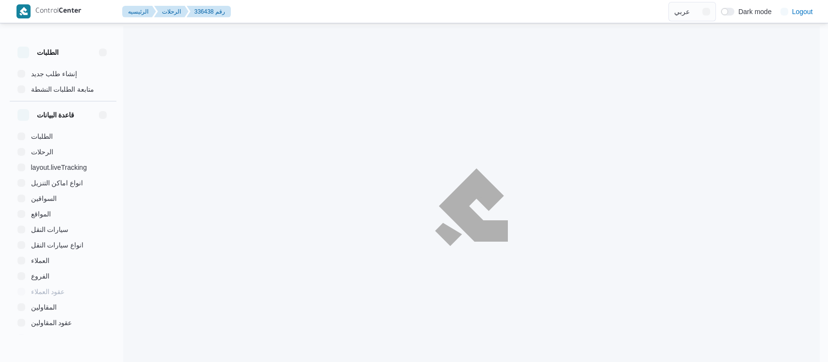
select select "ar"
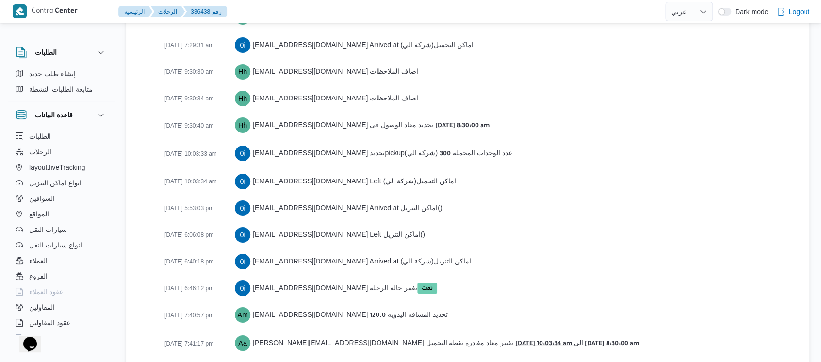
scroll to position [1661, 0]
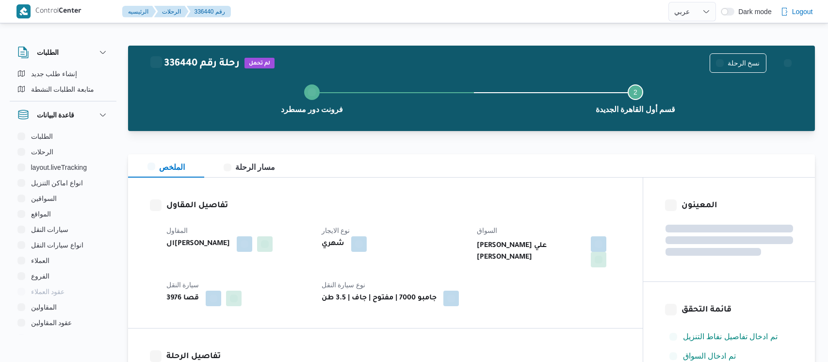
select select "ar"
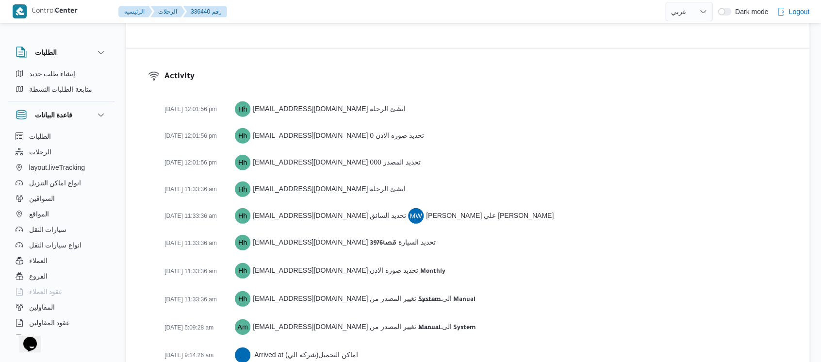
scroll to position [1419, 0]
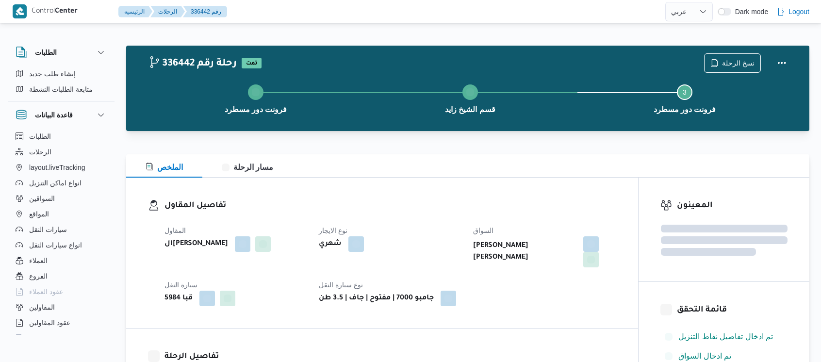
select select "ar"
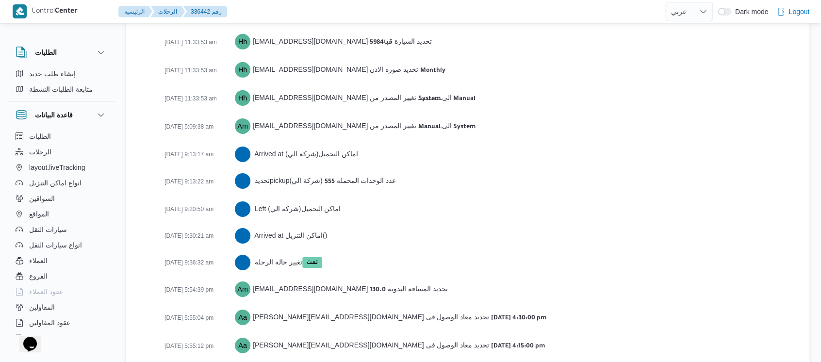
scroll to position [1580, 0]
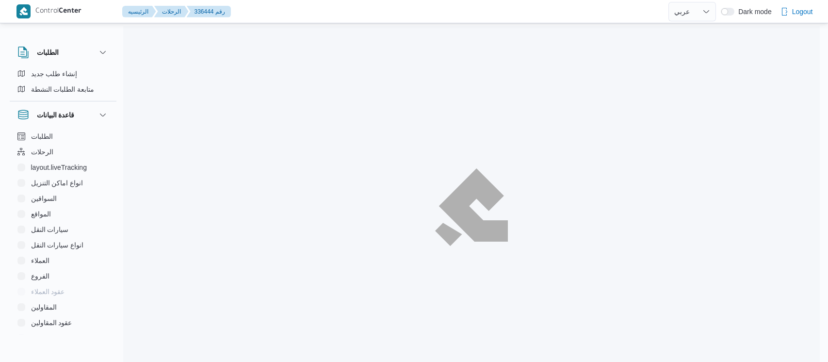
select select "ar"
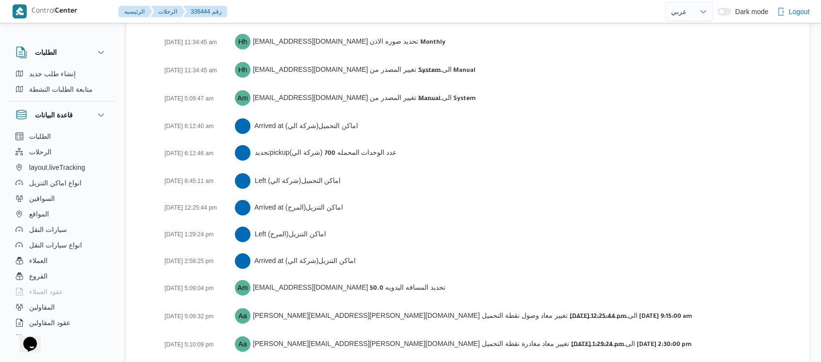
scroll to position [1606, 0]
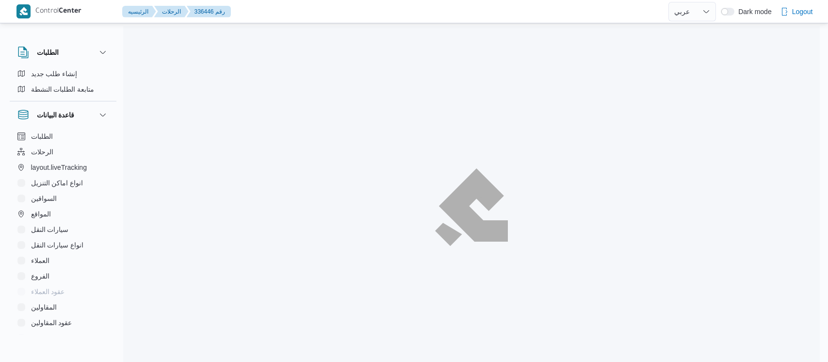
select select "ar"
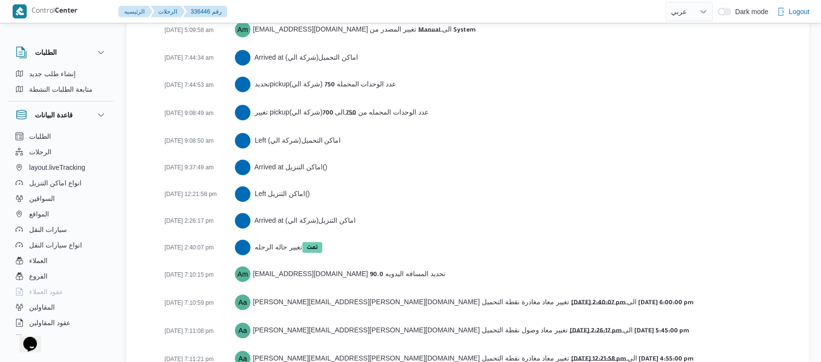
scroll to position [1688, 0]
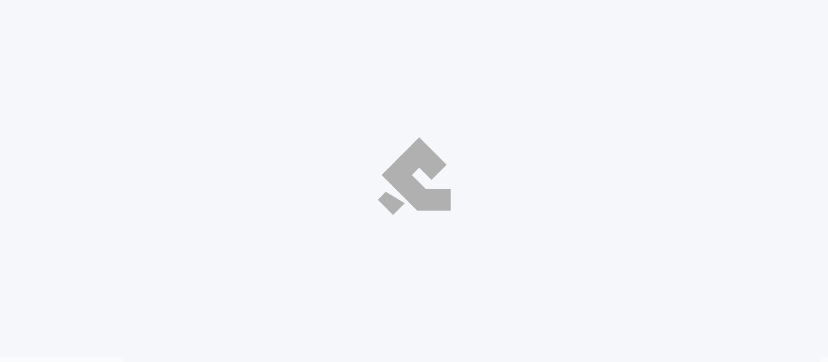
select select "ar"
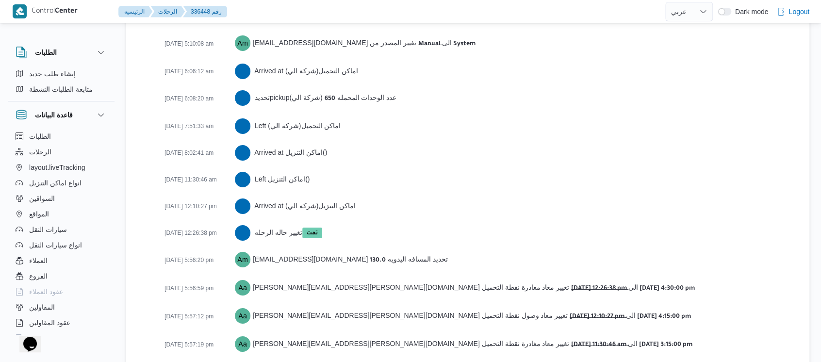
scroll to position [1633, 0]
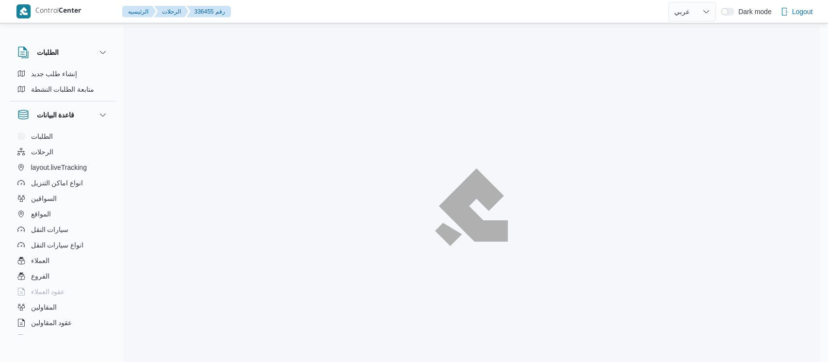
select select "ar"
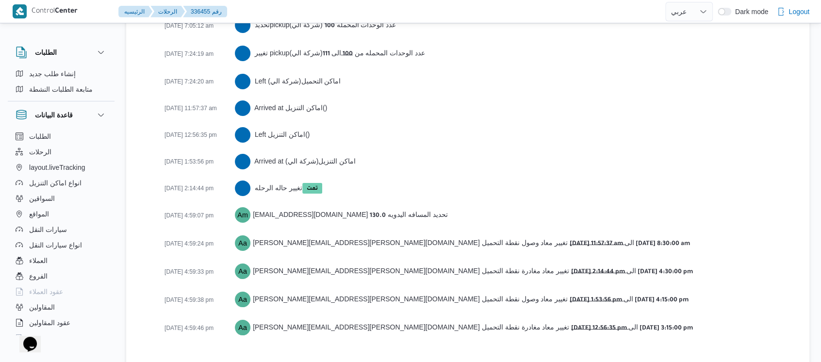
scroll to position [1676, 0]
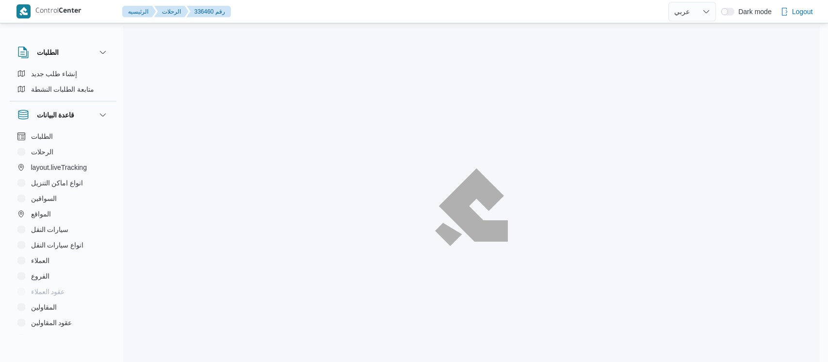
select select "ar"
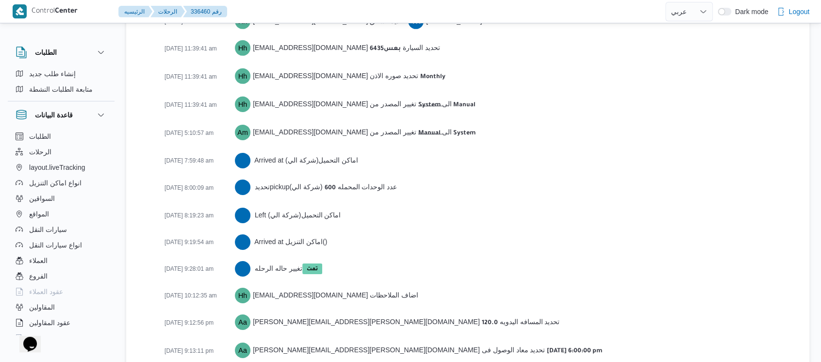
scroll to position [1579, 0]
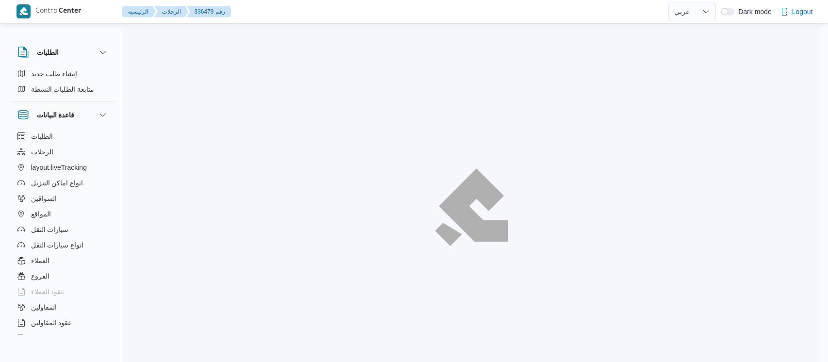
select select "ar"
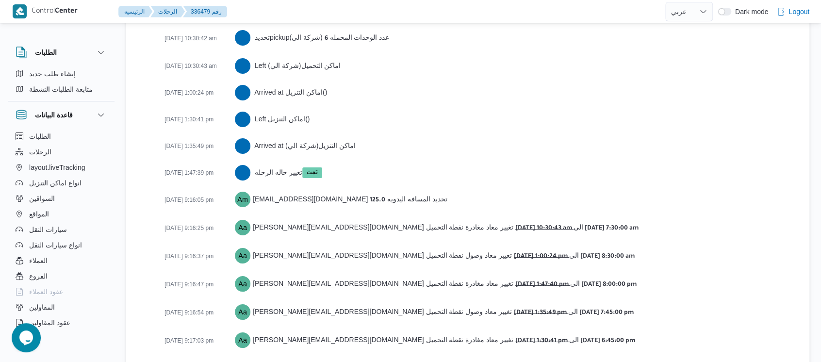
scroll to position [1703, 0]
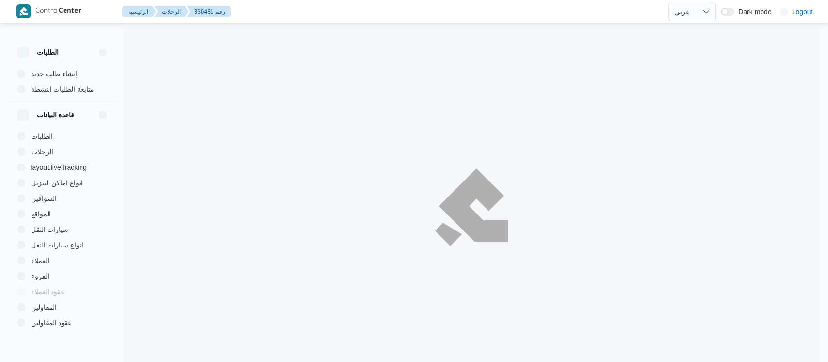
select select "ar"
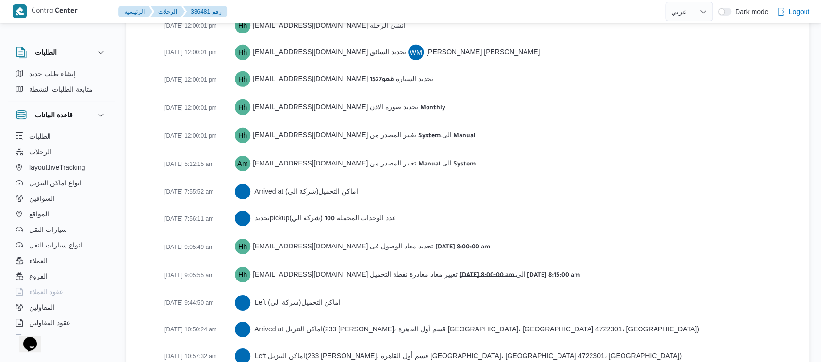
scroll to position [1730, 0]
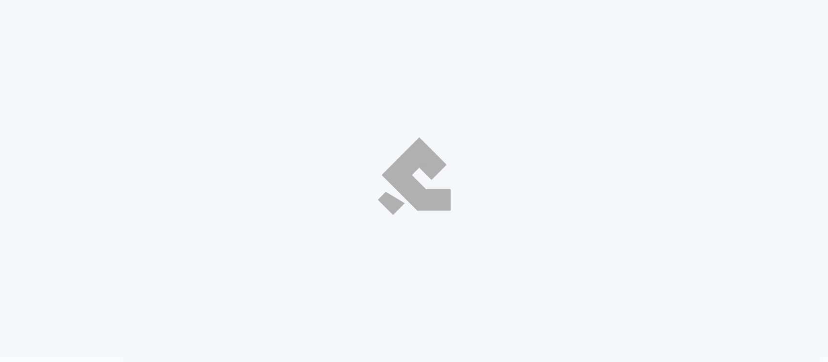
select select "ar"
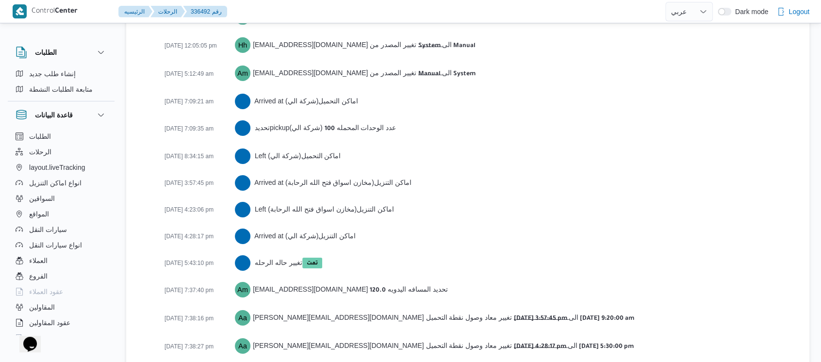
scroll to position [1595, 0]
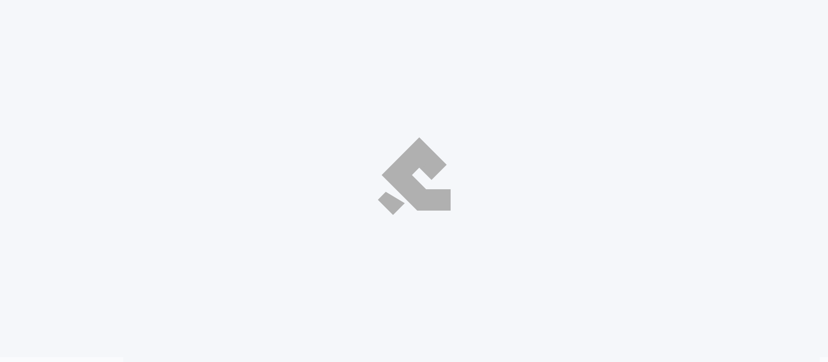
select select "ar"
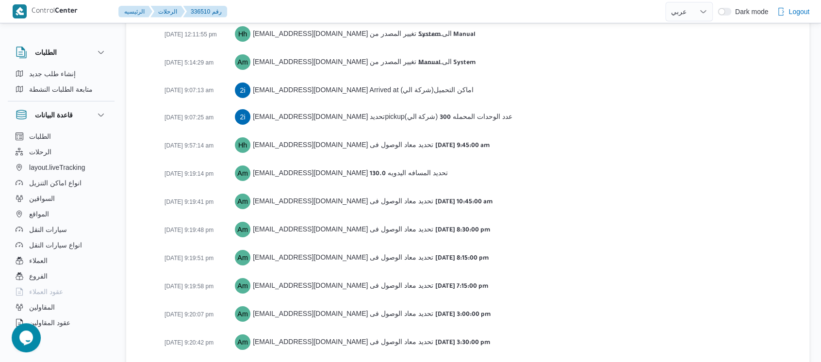
scroll to position [1649, 0]
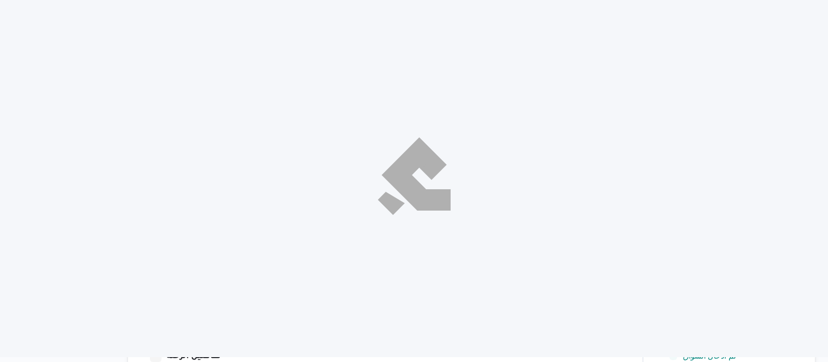
select select "ar"
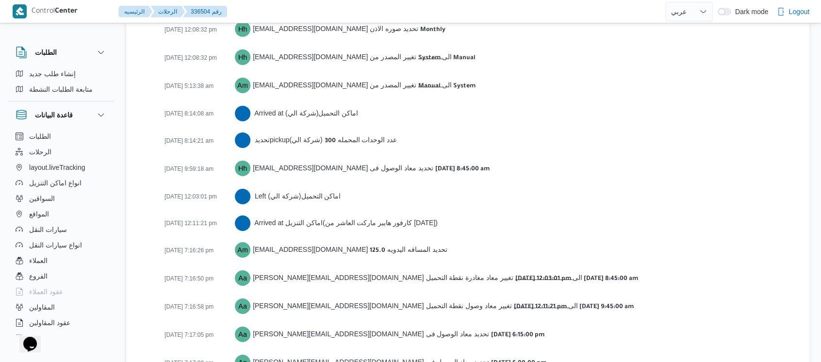
scroll to position [1649, 0]
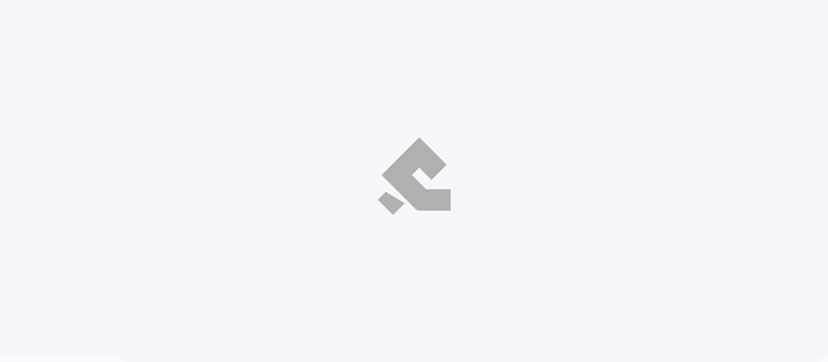
select select "ar"
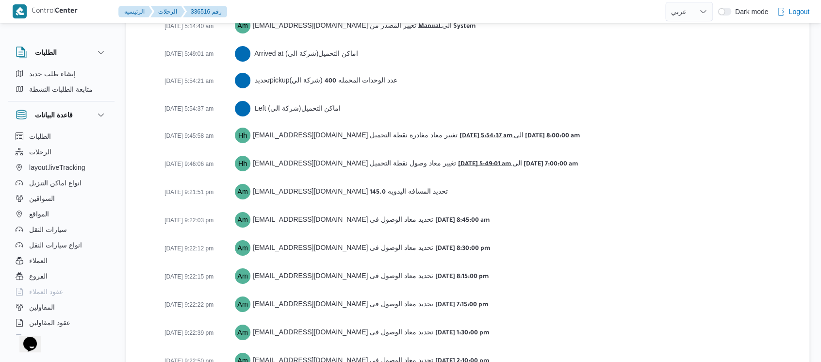
scroll to position [1702, 0]
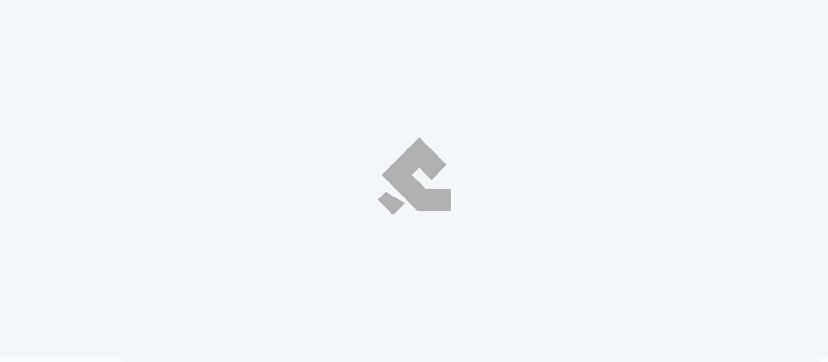
select select "ar"
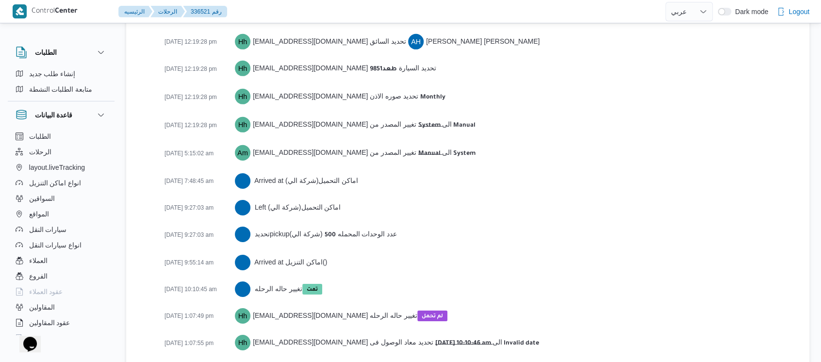
scroll to position [1527, 0]
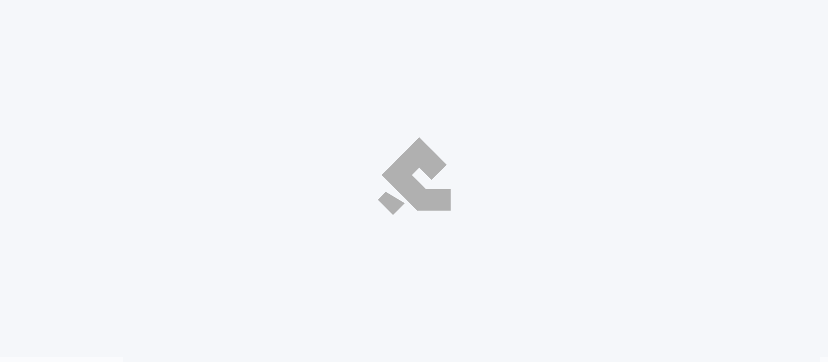
select select "ar"
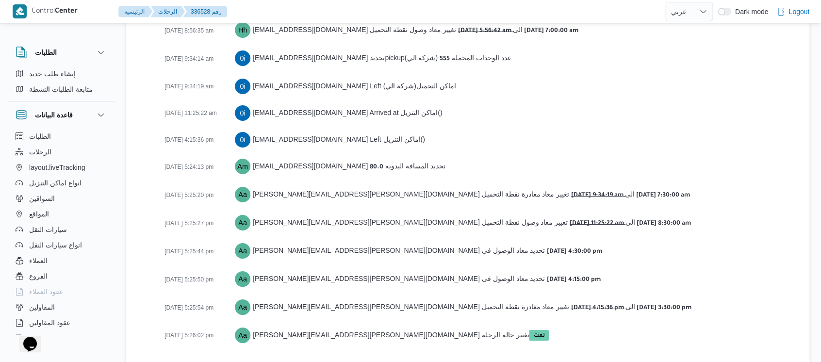
scroll to position [1688, 0]
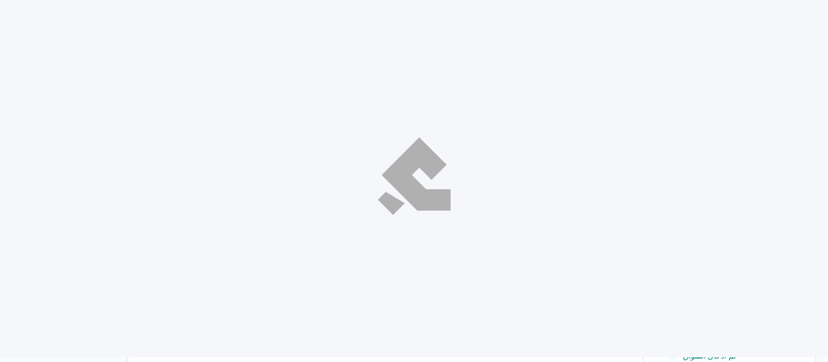
select select "ar"
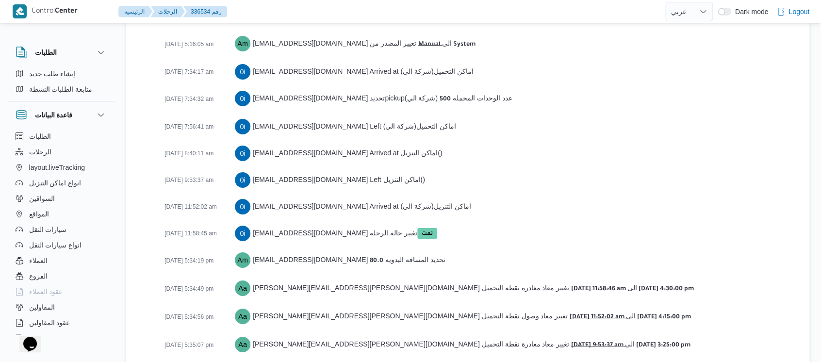
scroll to position [1606, 0]
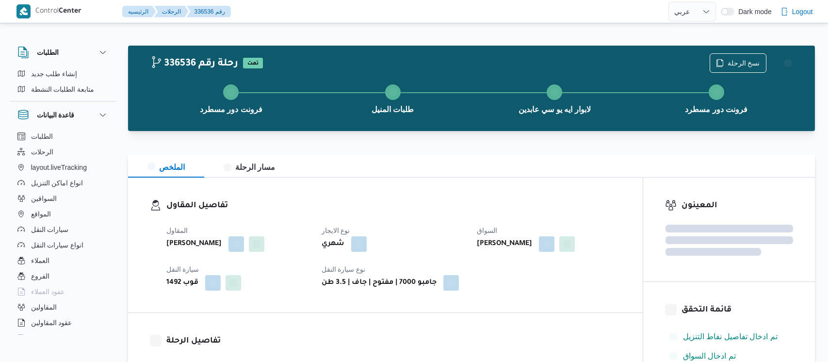
select select "ar"
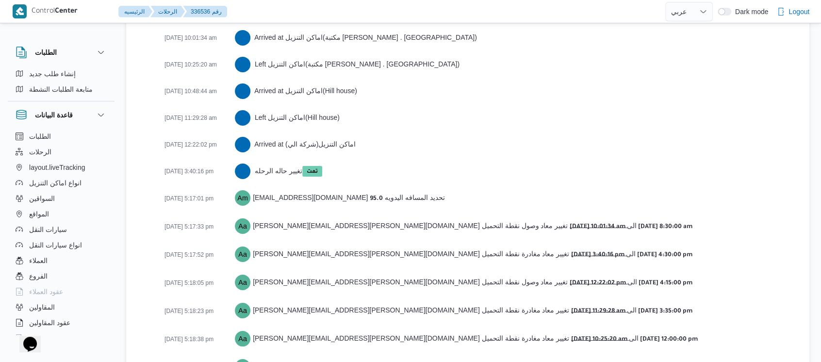
scroll to position [1687, 0]
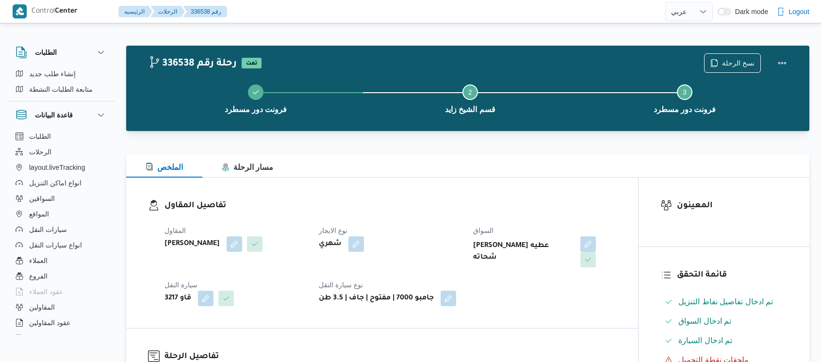
select select "ar"
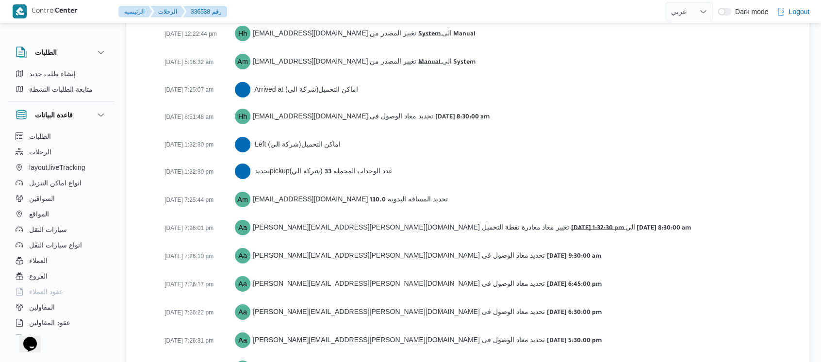
scroll to position [1526, 0]
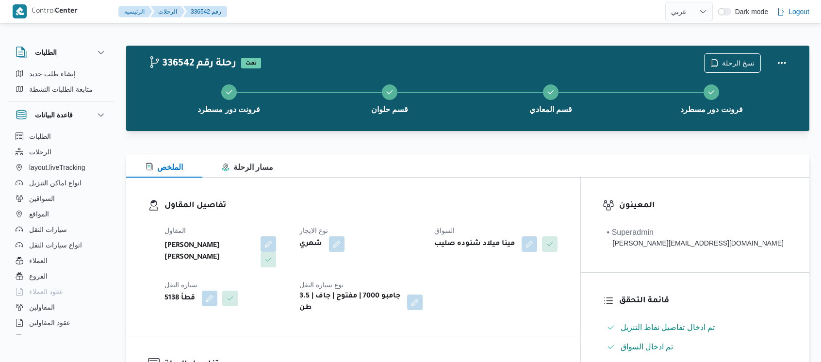
select select "ar"
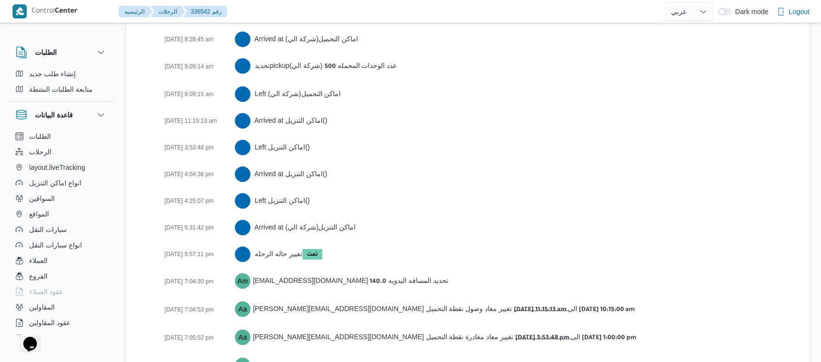
scroll to position [1686, 0]
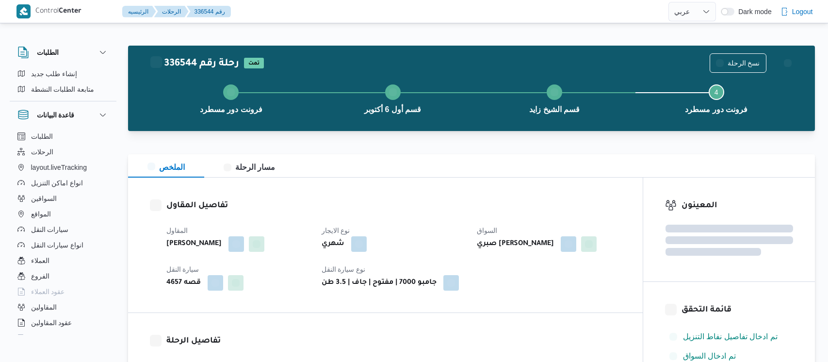
select select "ar"
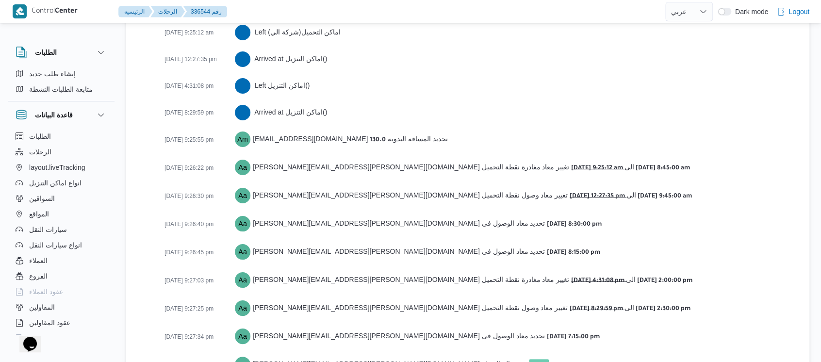
scroll to position [1768, 0]
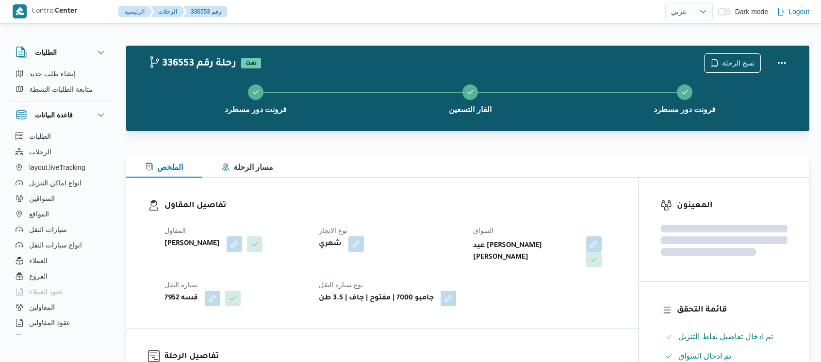
select select "ar"
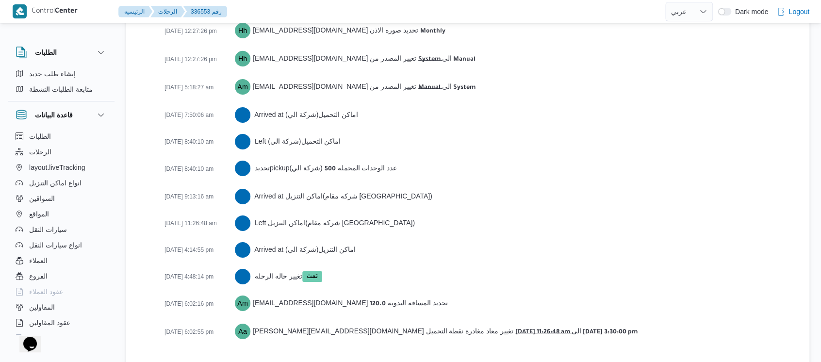
scroll to position [1568, 0]
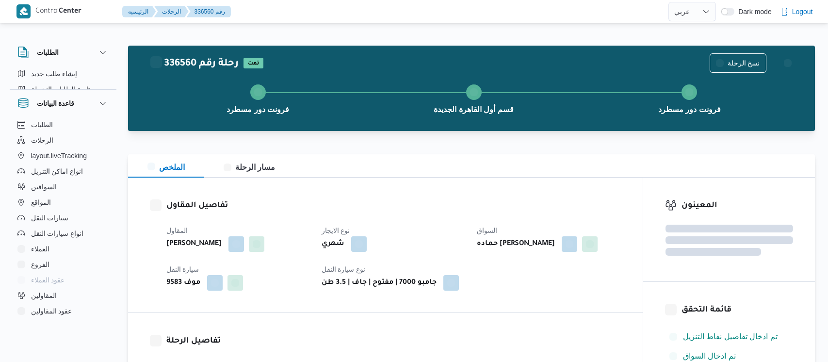
select select "ar"
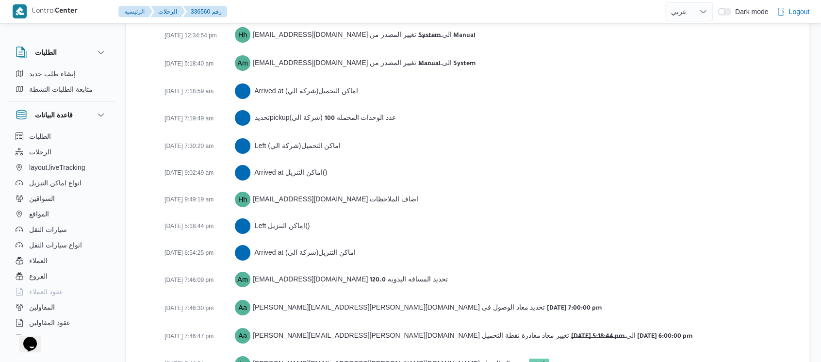
scroll to position [1622, 0]
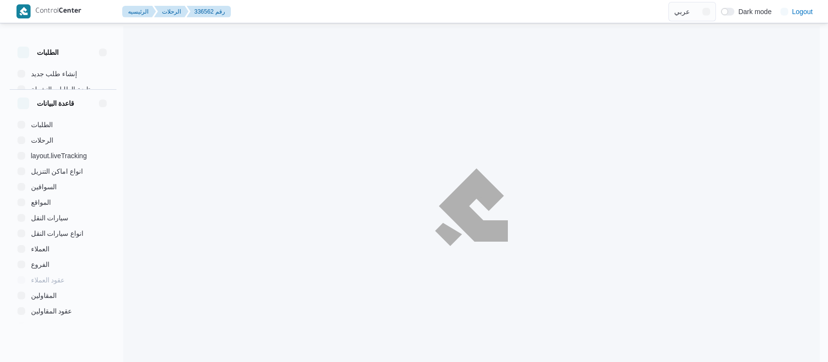
select select "ar"
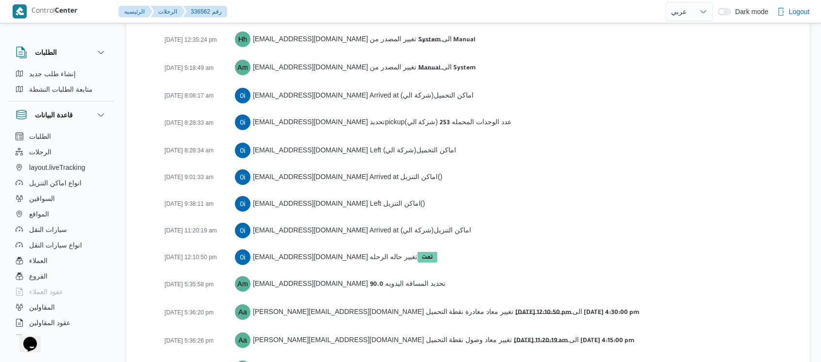
scroll to position [1622, 0]
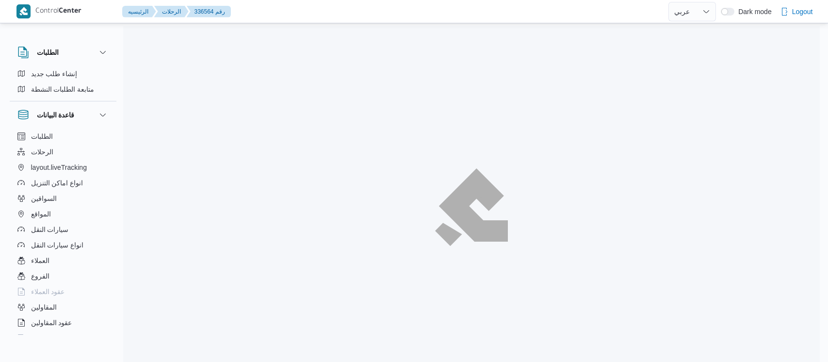
select select "ar"
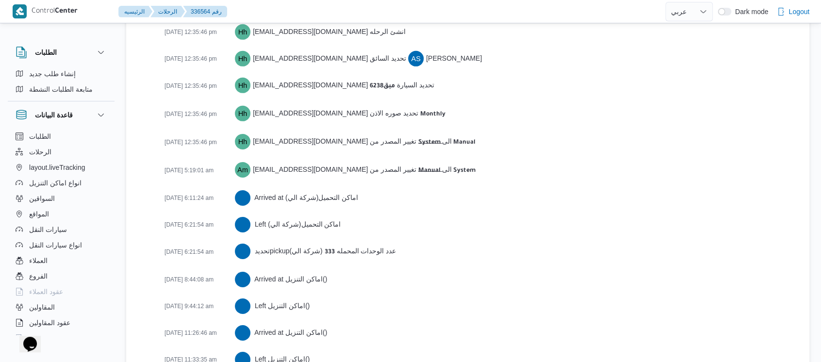
scroll to position [1756, 0]
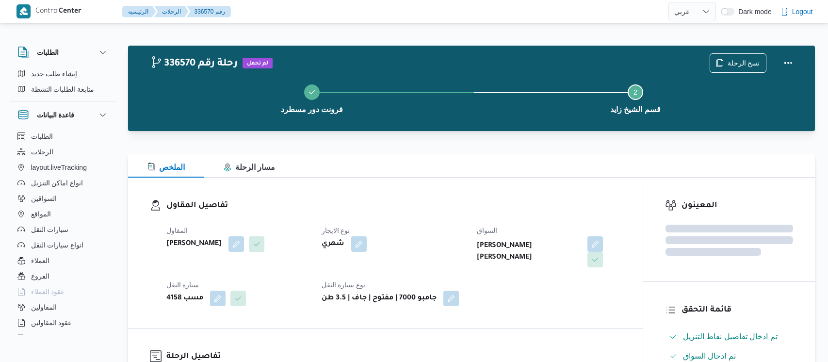
select select "ar"
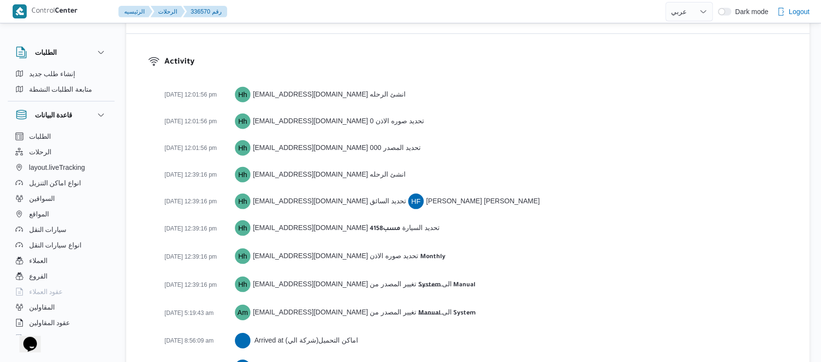
scroll to position [1434, 0]
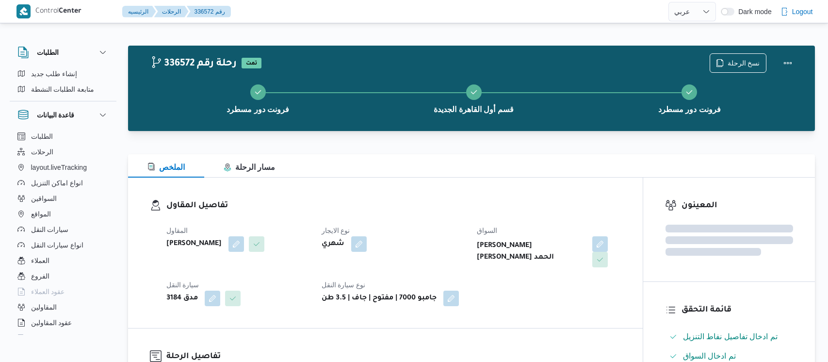
select select "ar"
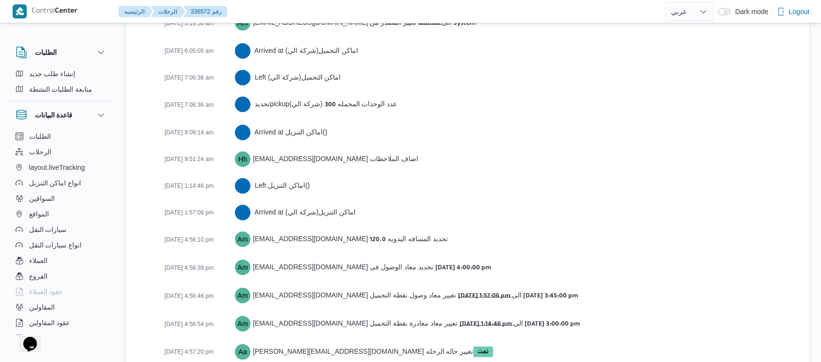
scroll to position [1676, 0]
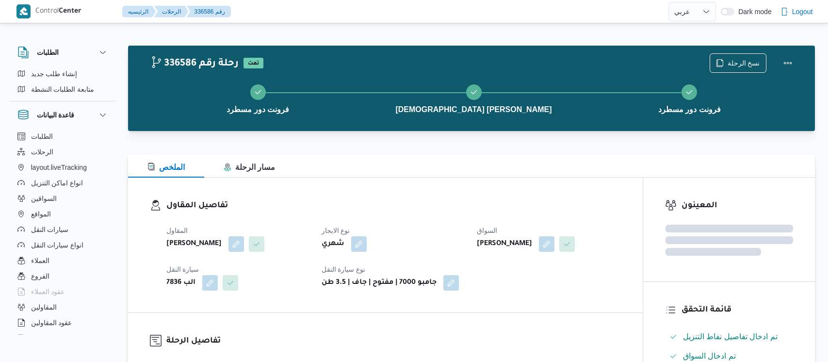
select select "ar"
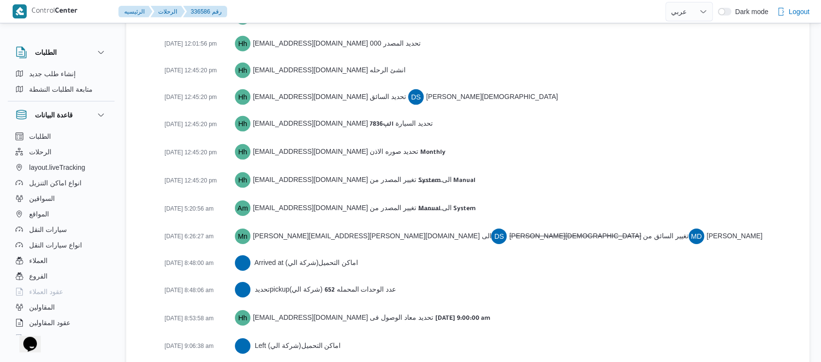
scroll to position [1730, 0]
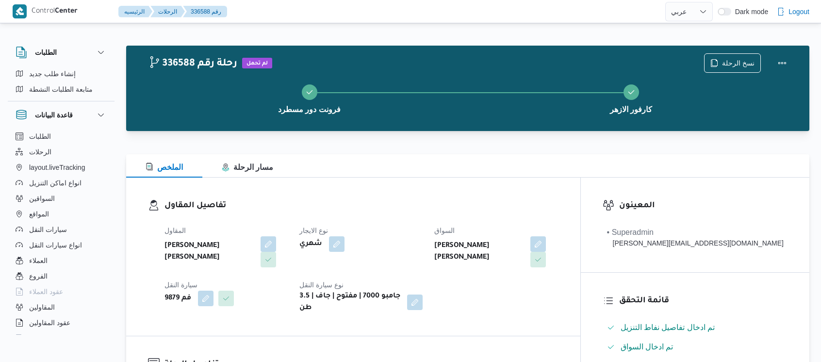
select select "ar"
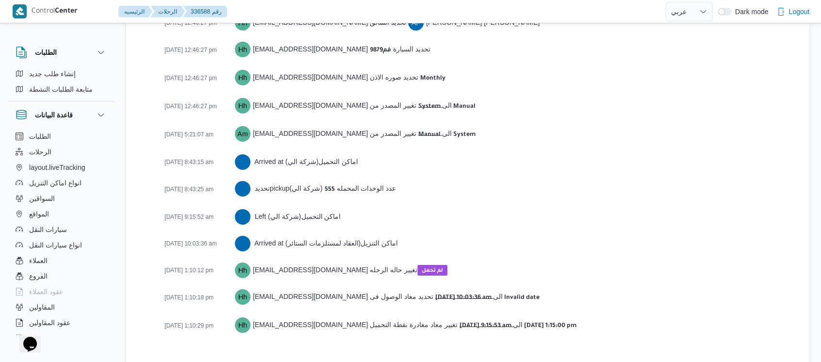
scroll to position [1488, 0]
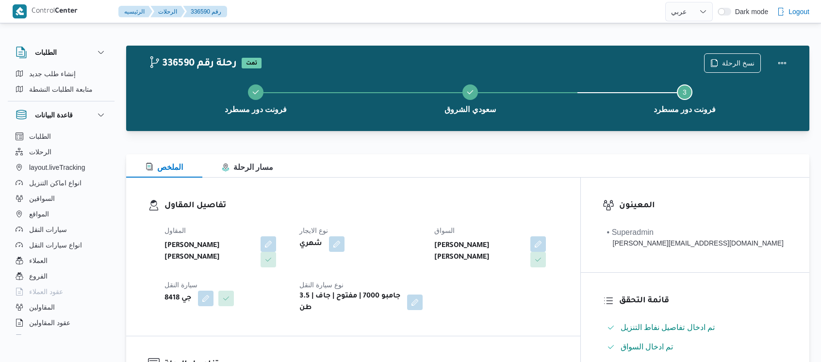
select select "ar"
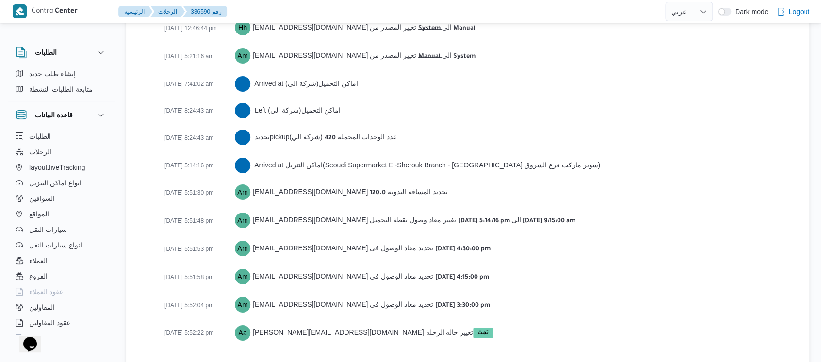
scroll to position [1595, 0]
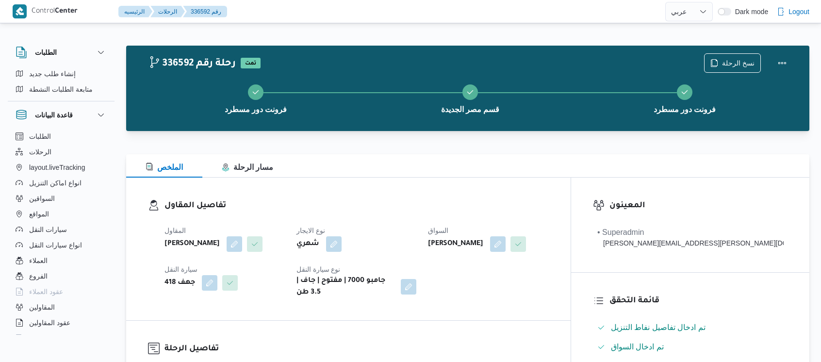
select select "ar"
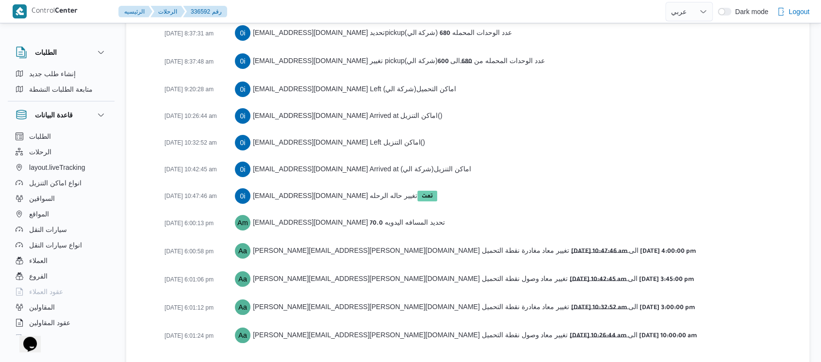
scroll to position [1676, 0]
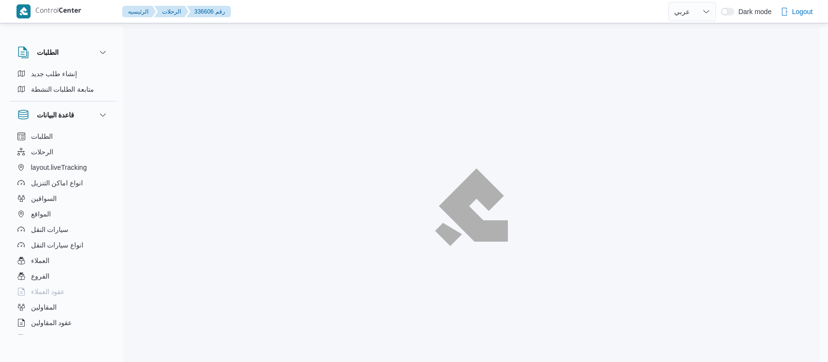
select select "ar"
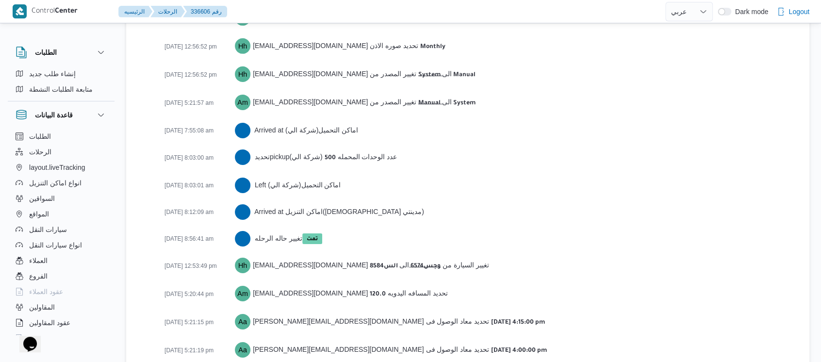
scroll to position [1622, 0]
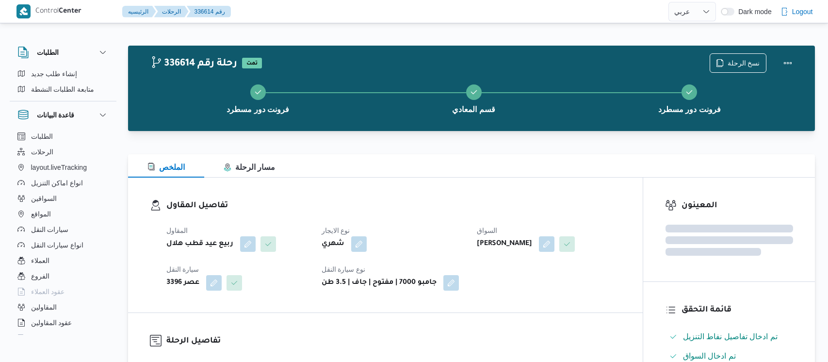
select select "ar"
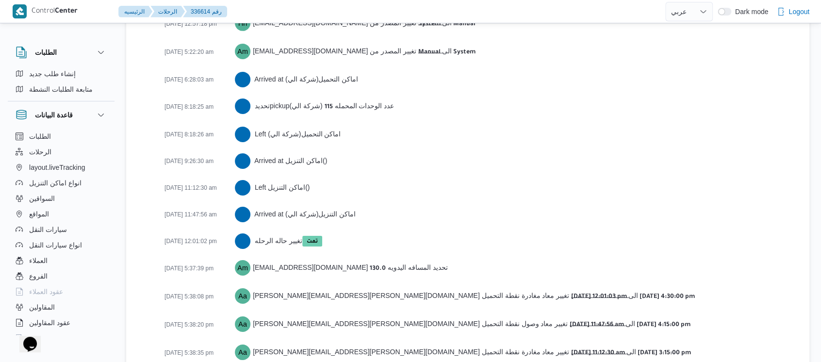
scroll to position [1606, 0]
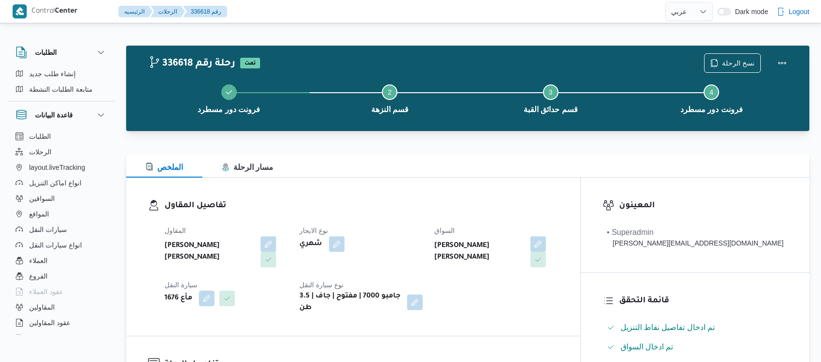
select select "ar"
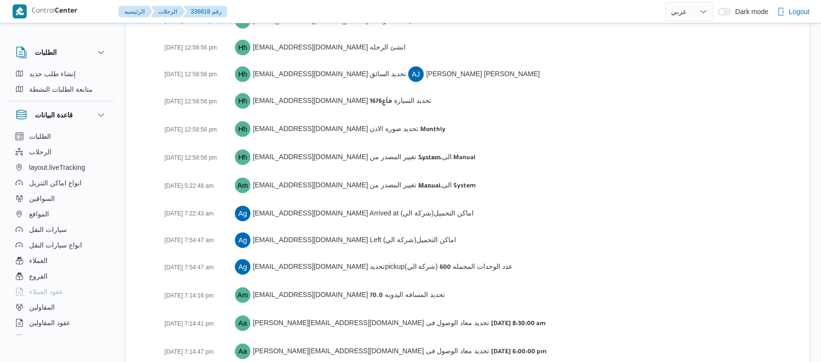
scroll to position [1648, 0]
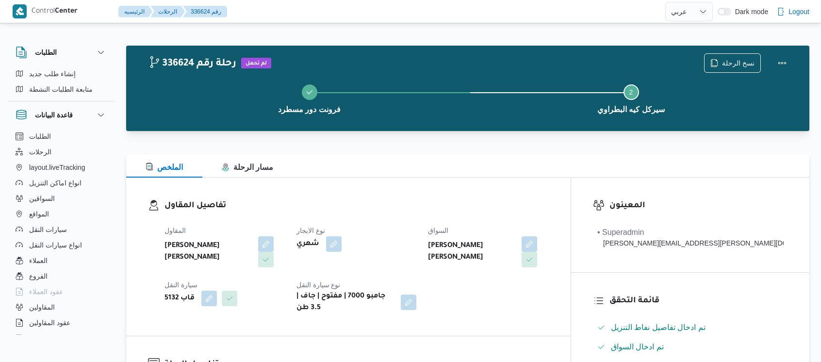
select select "ar"
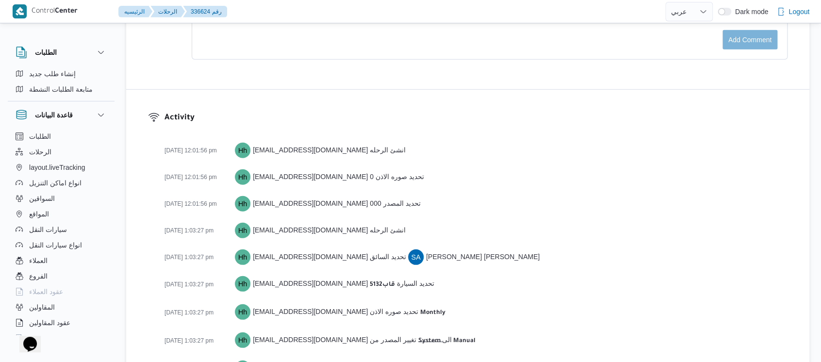
scroll to position [1391, 0]
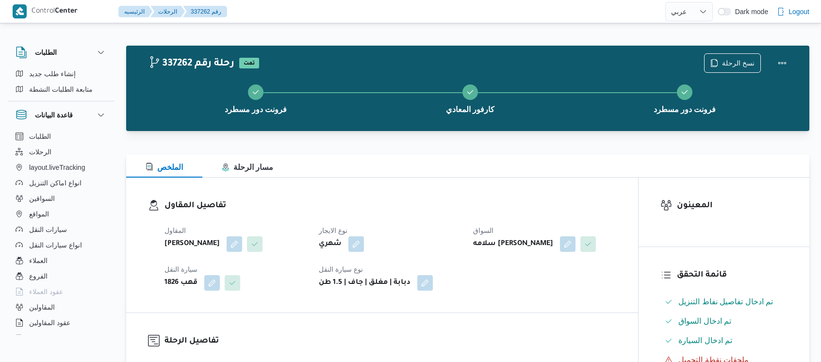
select select "ar"
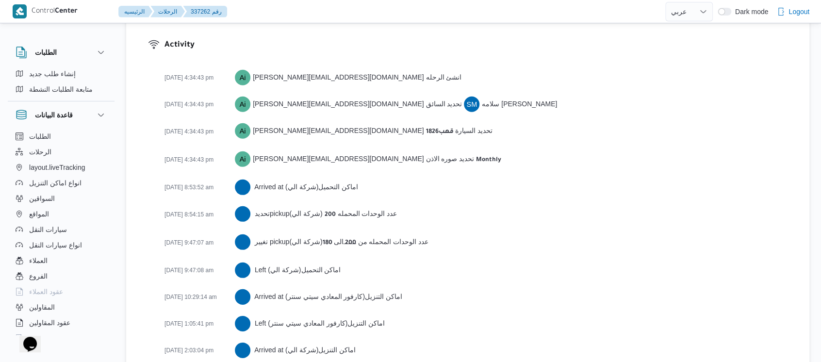
scroll to position [1444, 0]
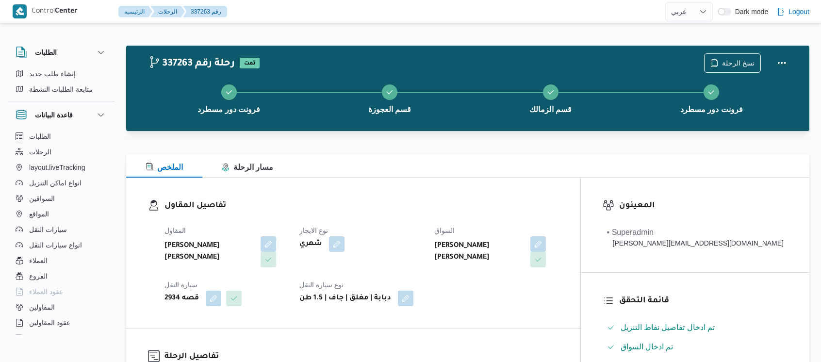
select select "ar"
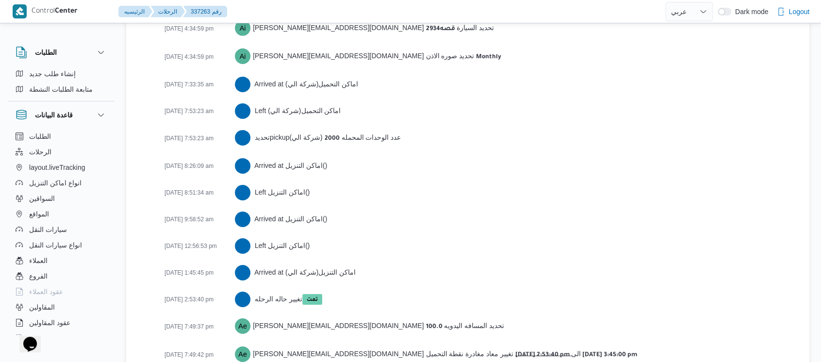
scroll to position [1593, 0]
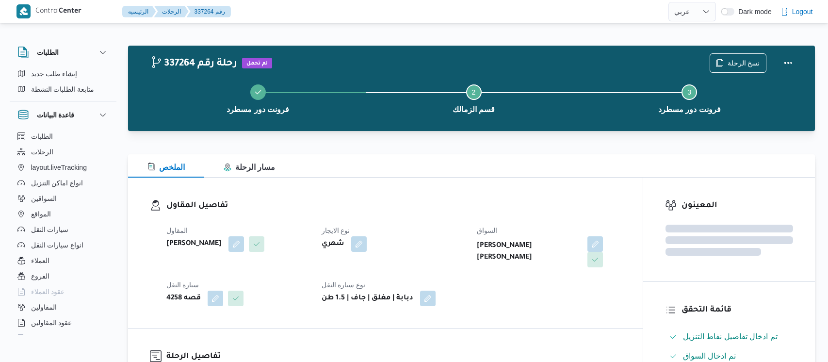
select select "ar"
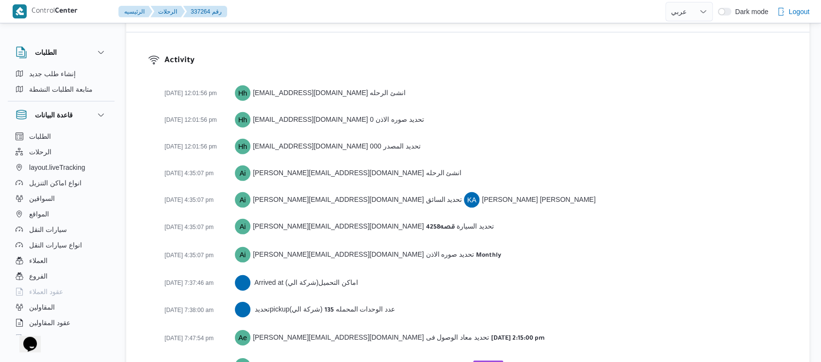
scroll to position [1363, 0]
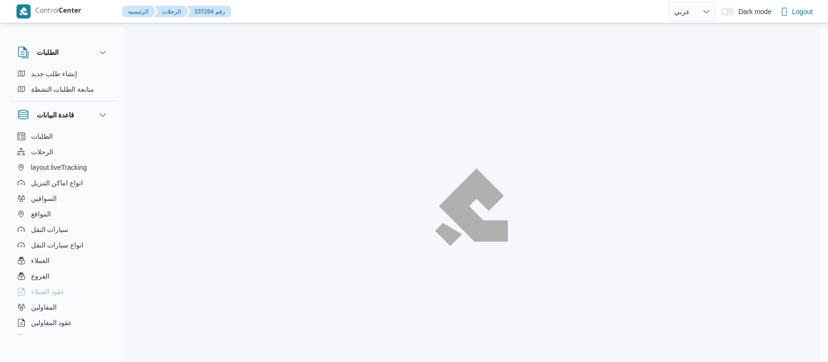
select select "ar"
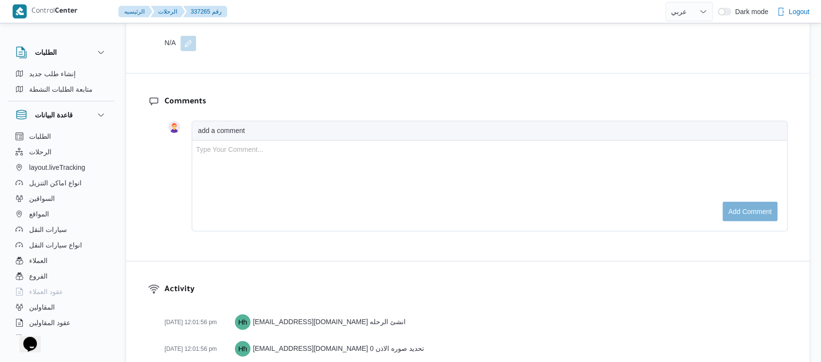
scroll to position [1498, 0]
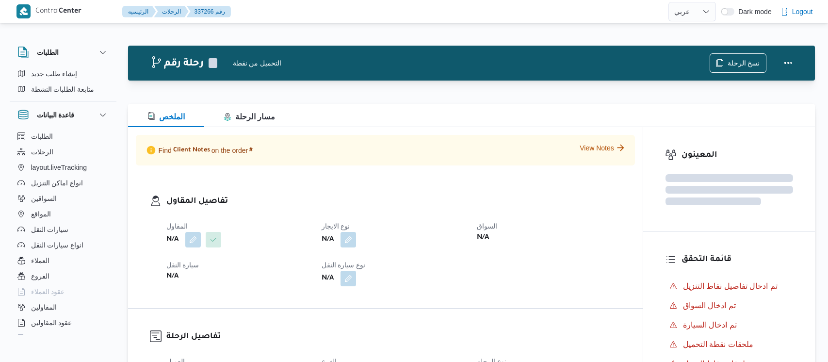
select select "ar"
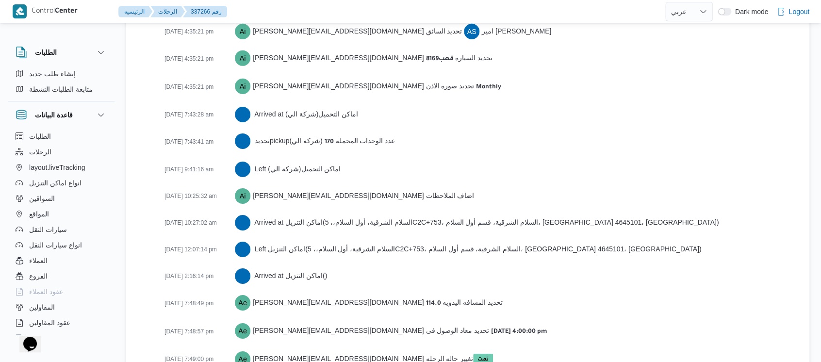
scroll to position [1567, 0]
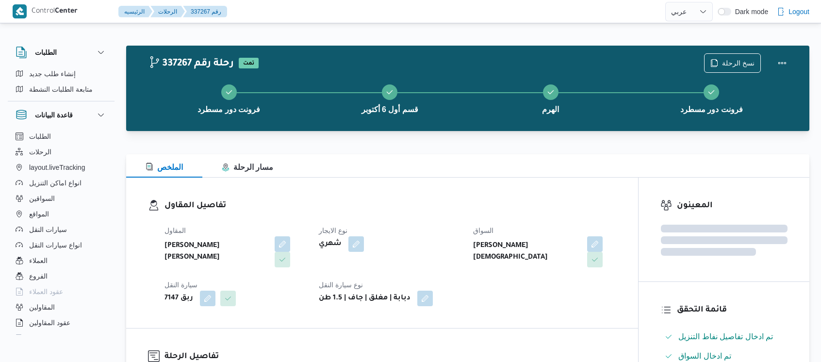
select select "ar"
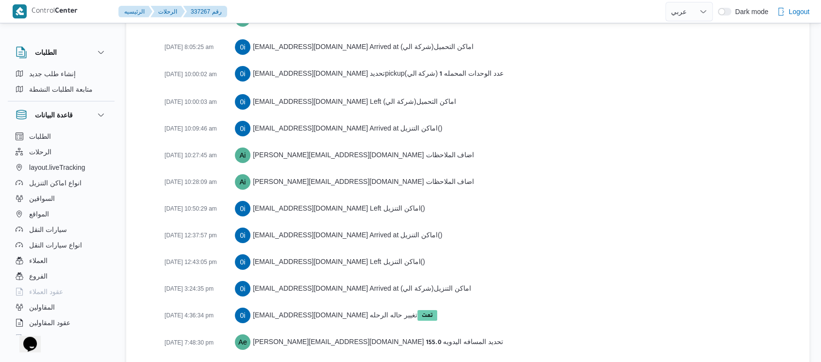
scroll to position [1620, 0]
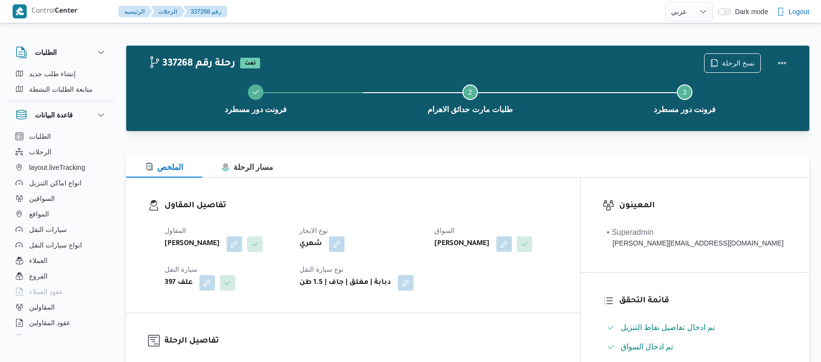
select select "ar"
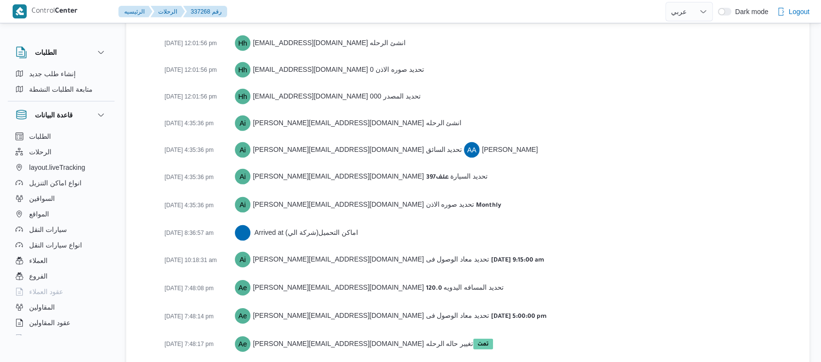
scroll to position [1390, 0]
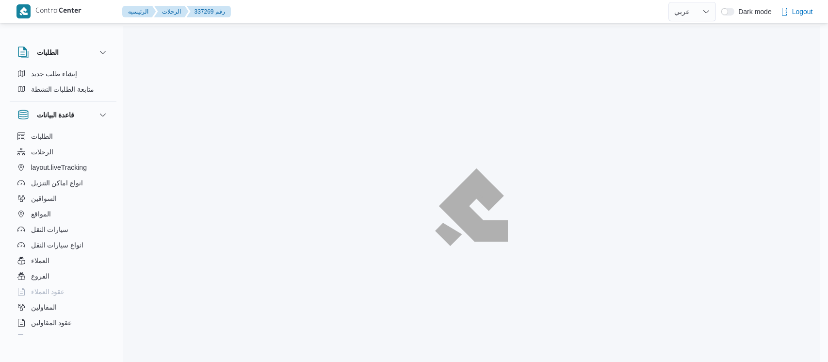
select select "ar"
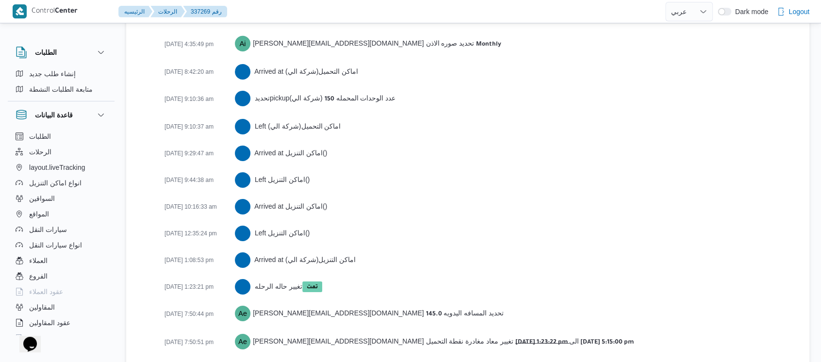
scroll to position [1578, 0]
